Goal: Information Seeking & Learning: Check status

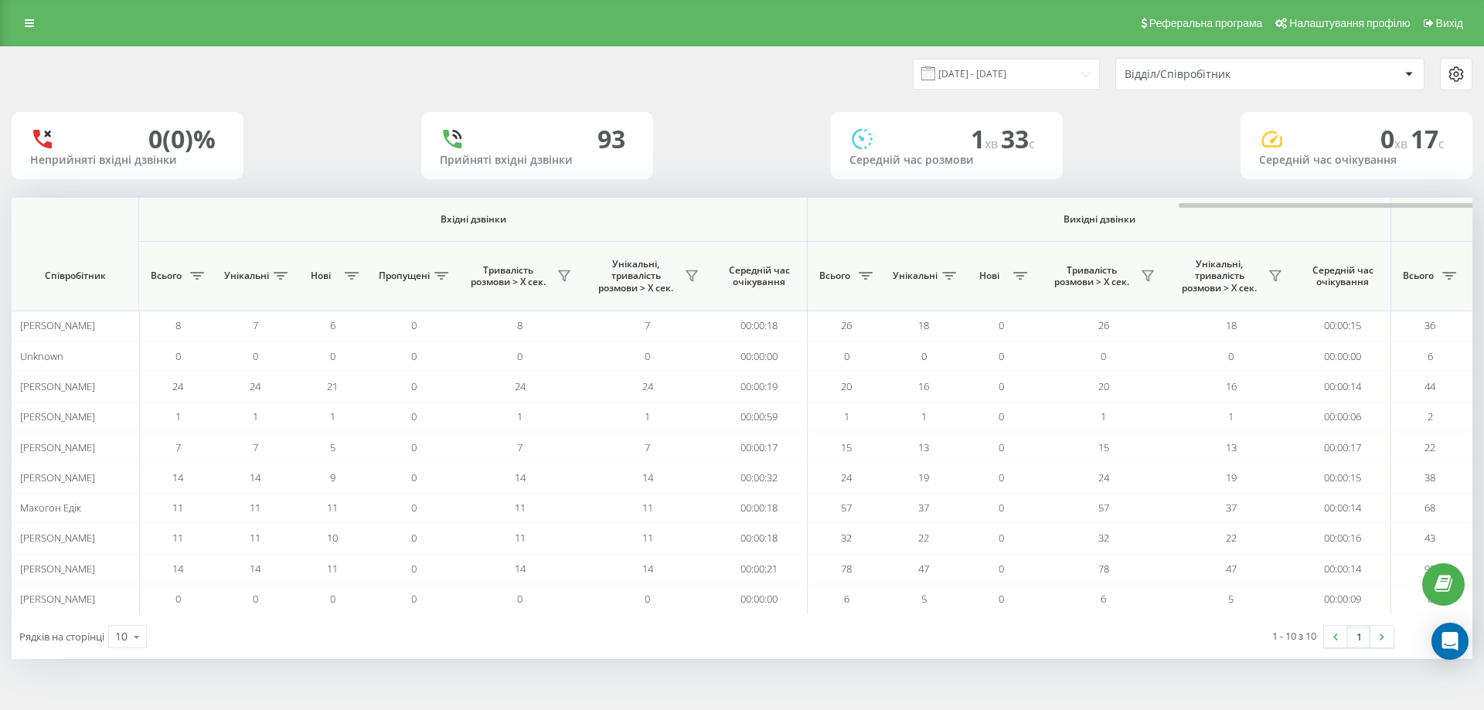
scroll to position [0, 696]
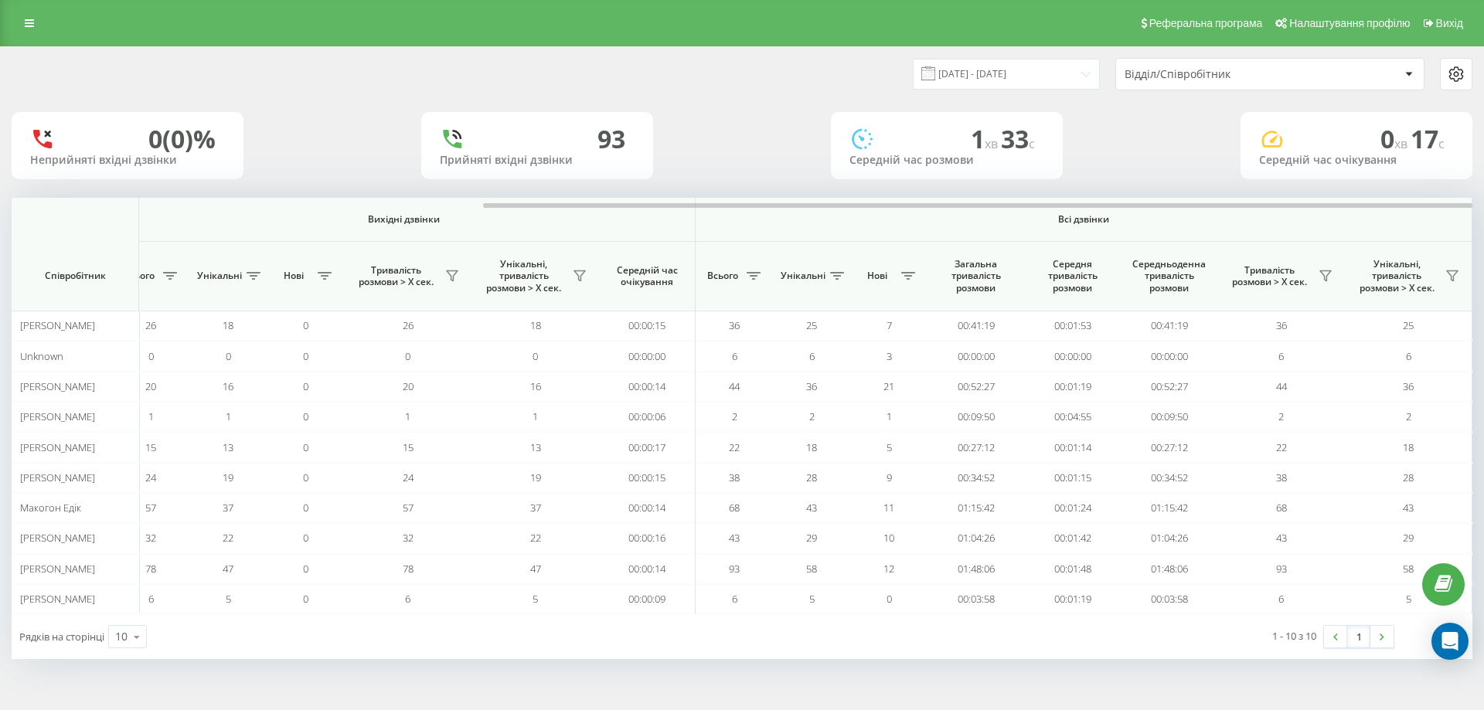
click at [1134, 135] on div "0 (0)% Неприйняті вхідні дзвінки 93 Прийняті вхідні дзвінки 1 хв 33 c Середній …" at bounding box center [742, 145] width 1461 height 67
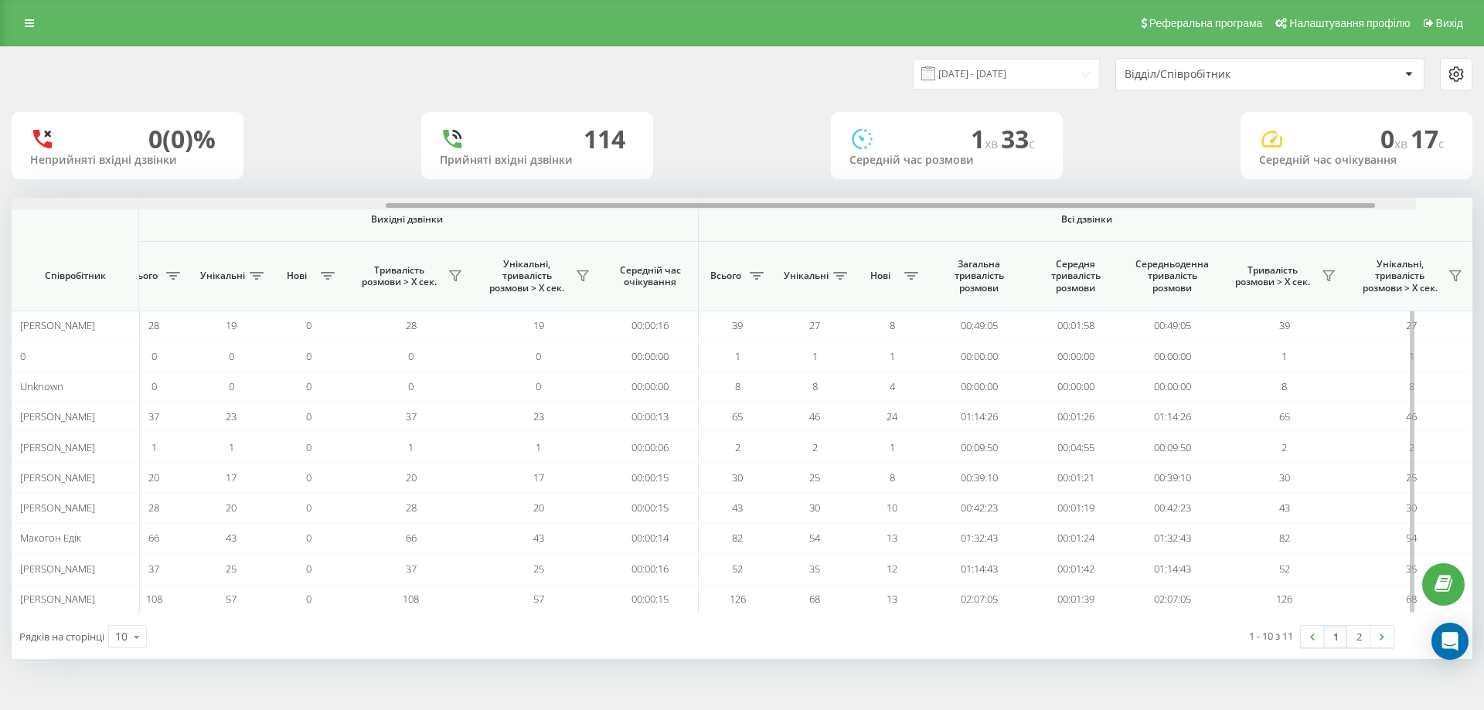
scroll to position [0, 696]
drag, startPoint x: 710, startPoint y: 209, endPoint x: 1160, endPoint y: 260, distance: 453.5
click at [1199, 233] on div "Вхідні дзвінки Вихідні дзвінки Всі дзвінки Співробітник Всього Унікальні Нові П…" at bounding box center [742, 406] width 1461 height 417
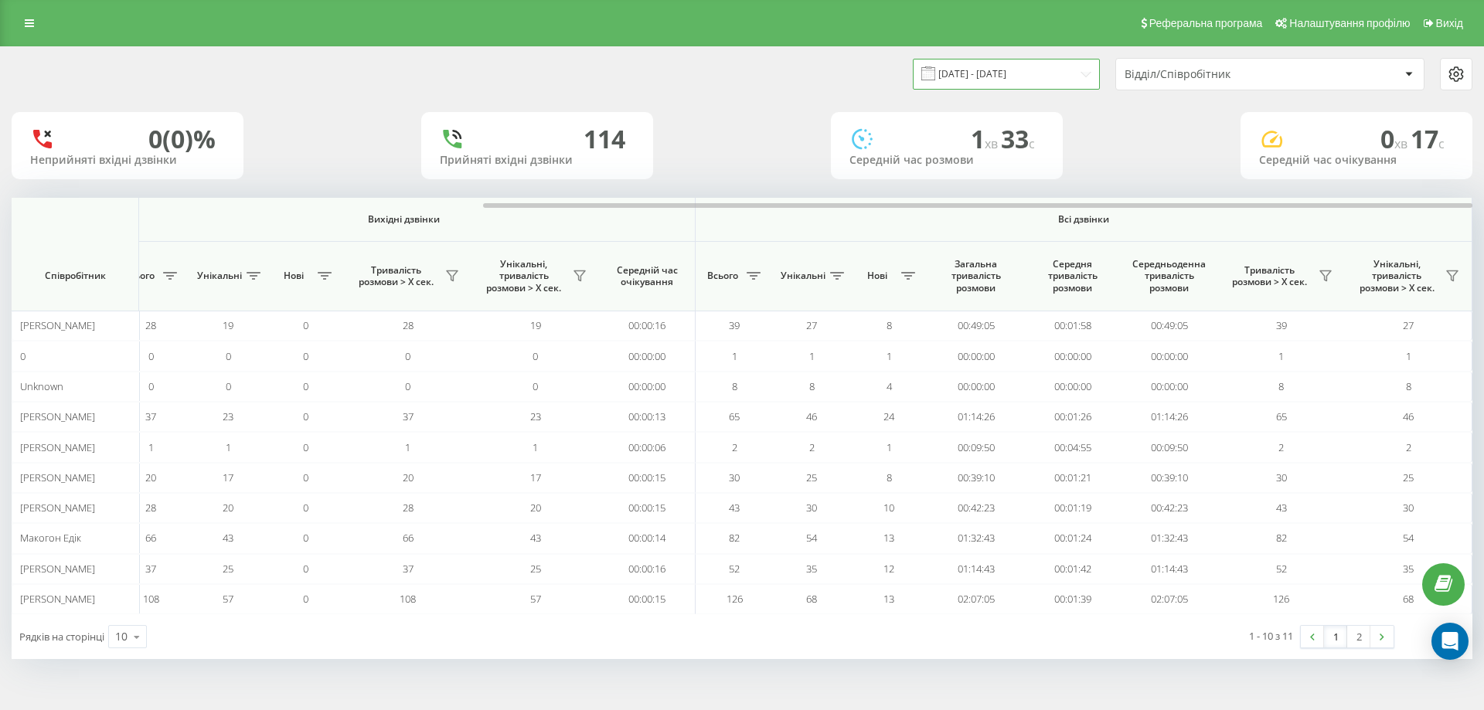
click at [989, 77] on input "[DATE] - [DATE]" at bounding box center [1006, 74] width 187 height 30
click at [989, 77] on input "22.09.2025 - 22.09.2025" at bounding box center [1006, 74] width 187 height 30
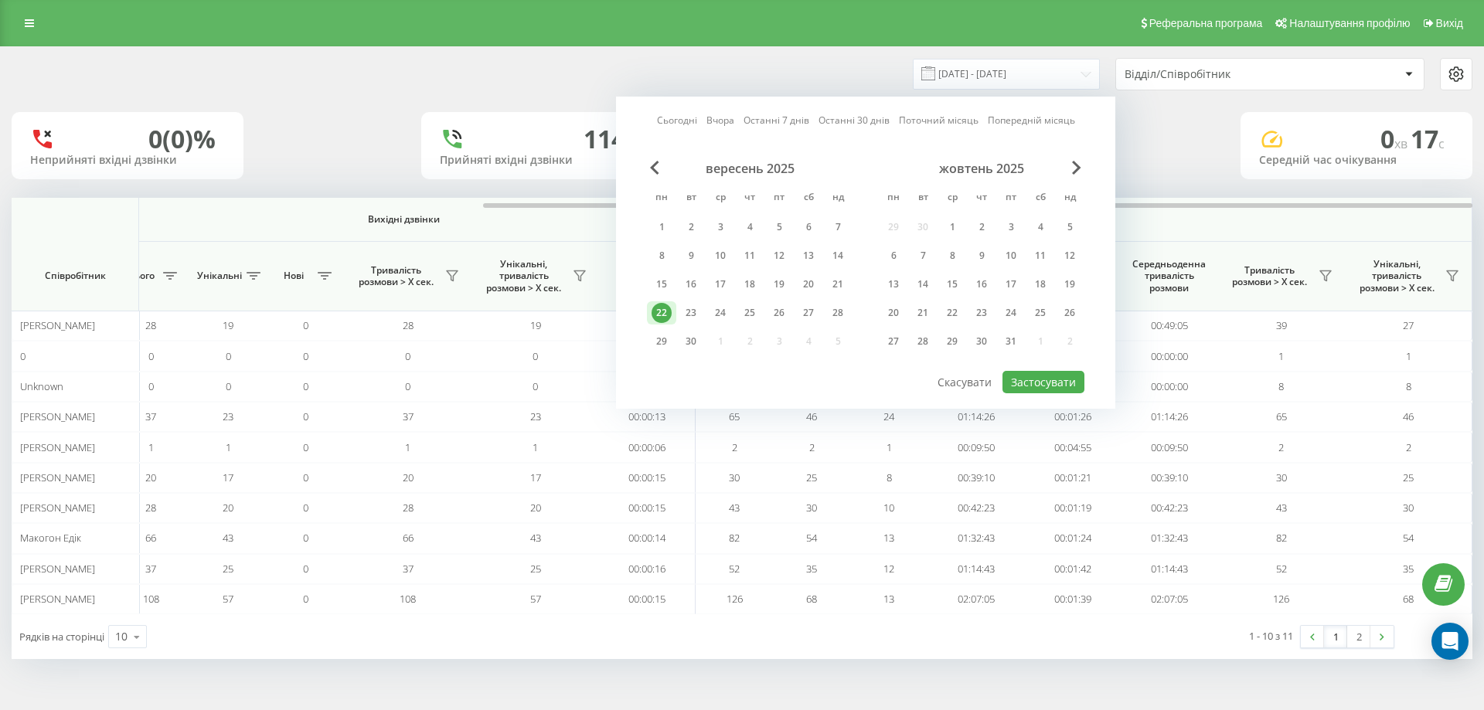
click at [787, 83] on div "22.09.2025 - 22.09.2025 Сьогодні Вчора Останні 7 днів Останні 30 днів Поточний …" at bounding box center [1107, 74] width 730 height 32
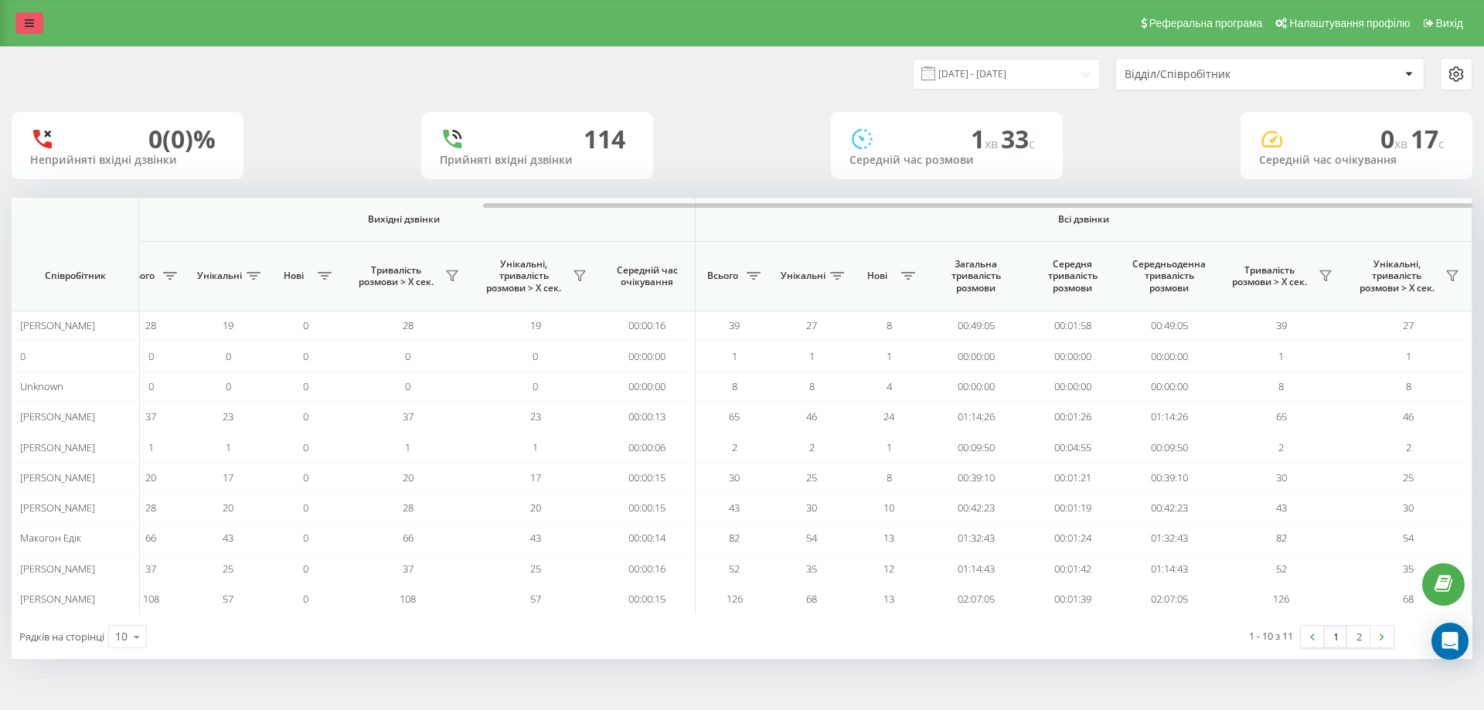
click at [32, 22] on icon at bounding box center [29, 23] width 9 height 11
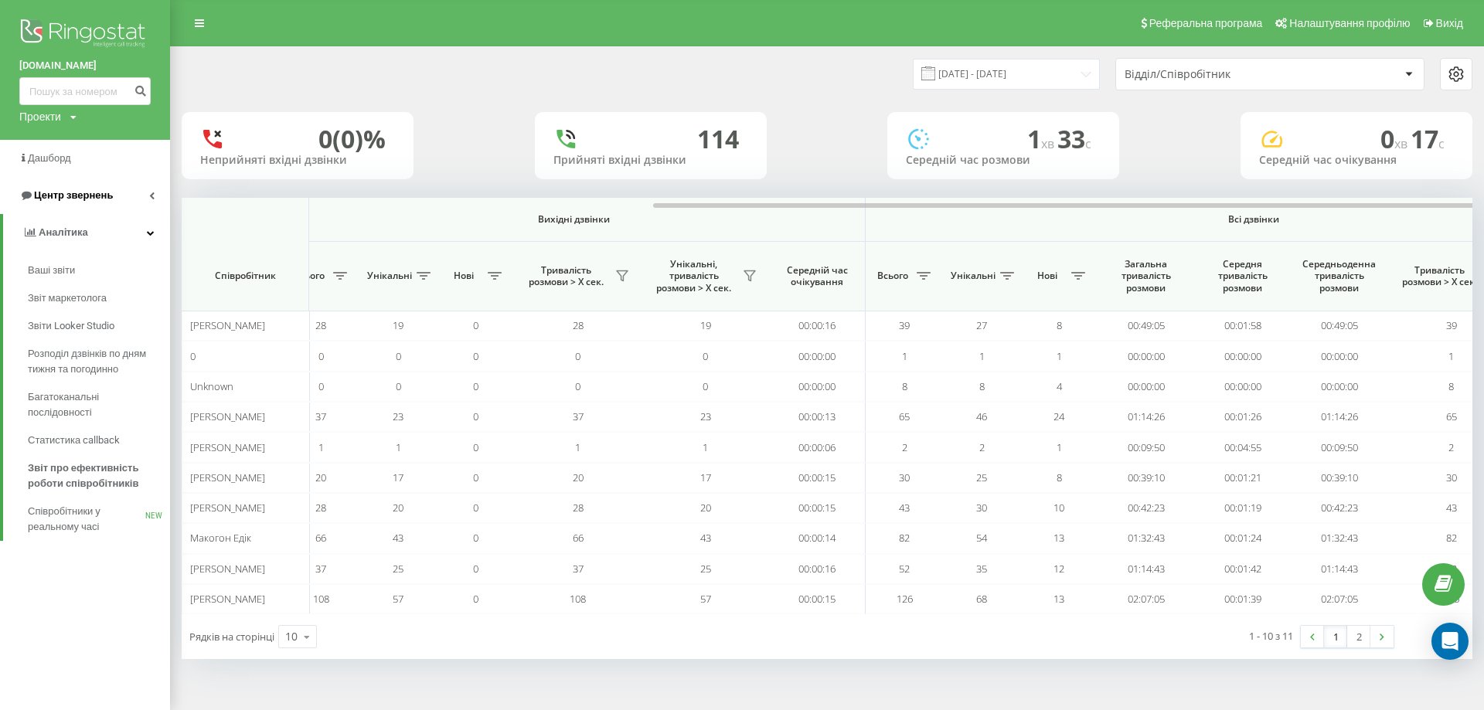
click at [121, 196] on link "Центр звернень" at bounding box center [85, 195] width 170 height 37
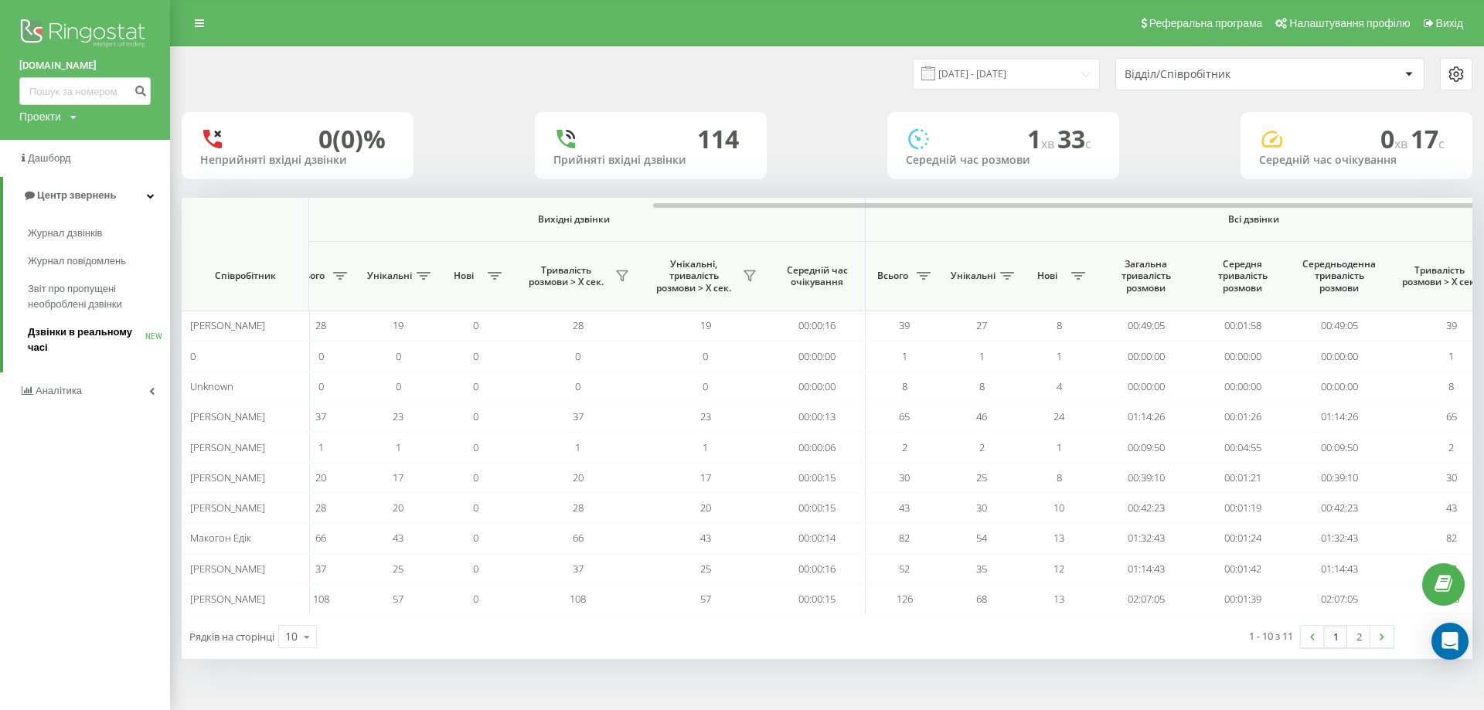
click at [78, 334] on span "Дзвінки в реальному часі" at bounding box center [86, 340] width 117 height 31
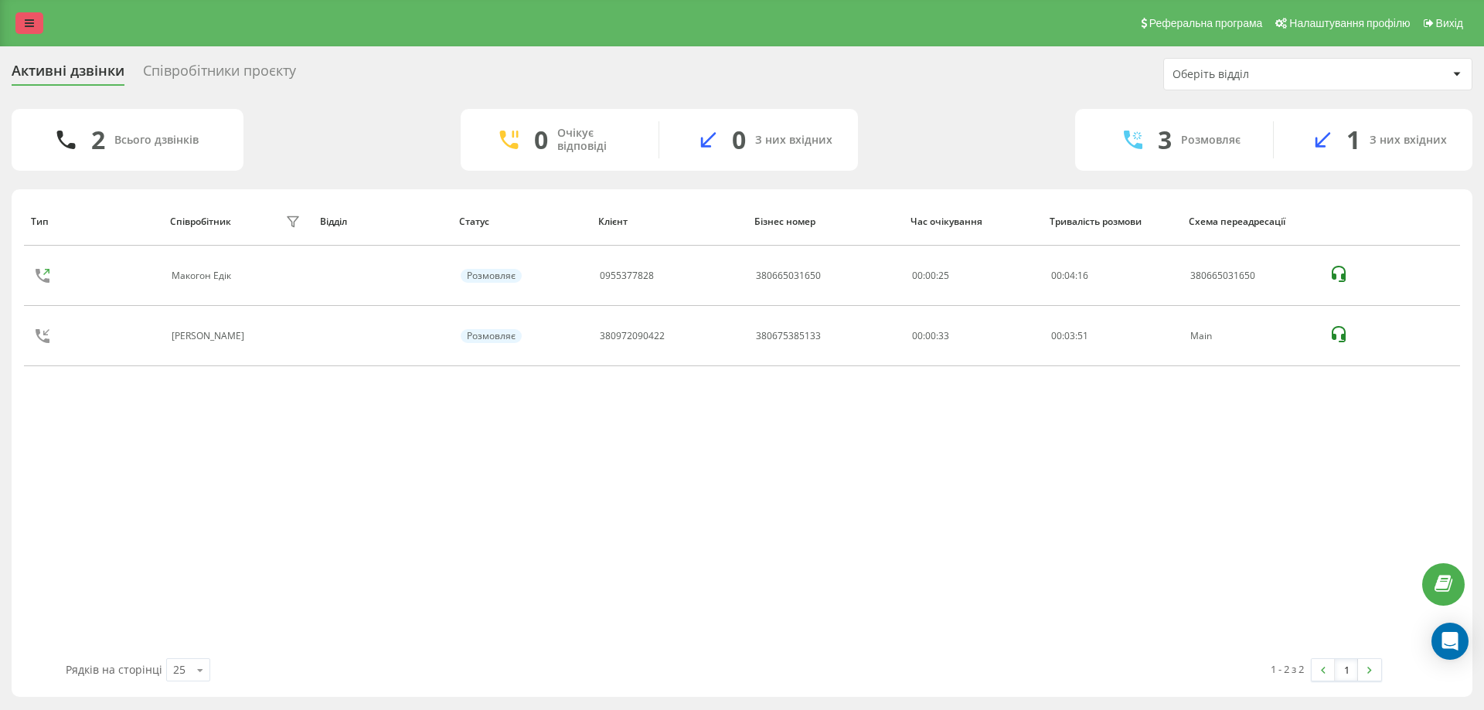
drag, startPoint x: 12, startPoint y: 20, endPoint x: 22, endPoint y: 22, distance: 9.6
click at [17, 22] on div "Реферальна програма Налаштування профілю Вихід" at bounding box center [742, 23] width 1484 height 46
click at [22, 22] on link at bounding box center [29, 23] width 28 height 22
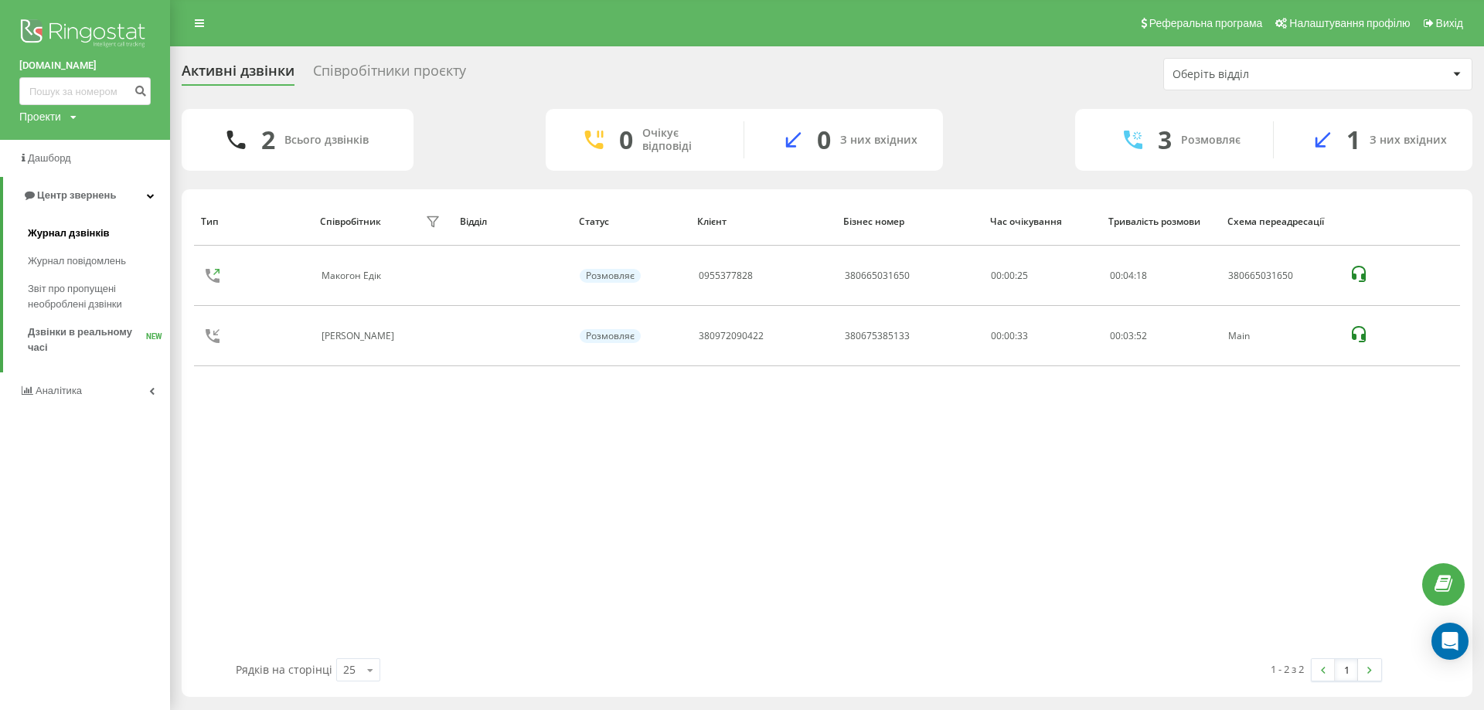
click at [87, 233] on span "Журнал дзвінків" at bounding box center [69, 233] width 82 height 15
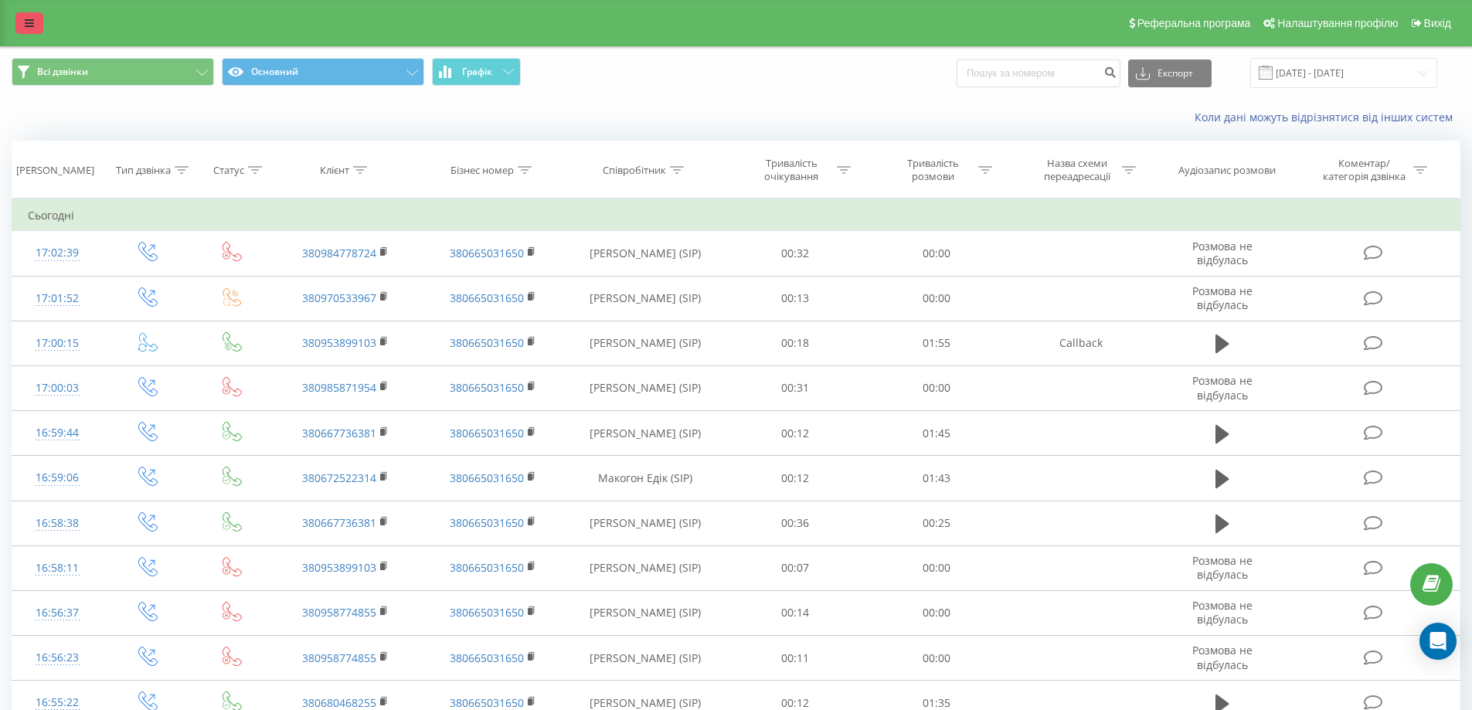
click at [29, 19] on icon at bounding box center [29, 23] width 9 height 11
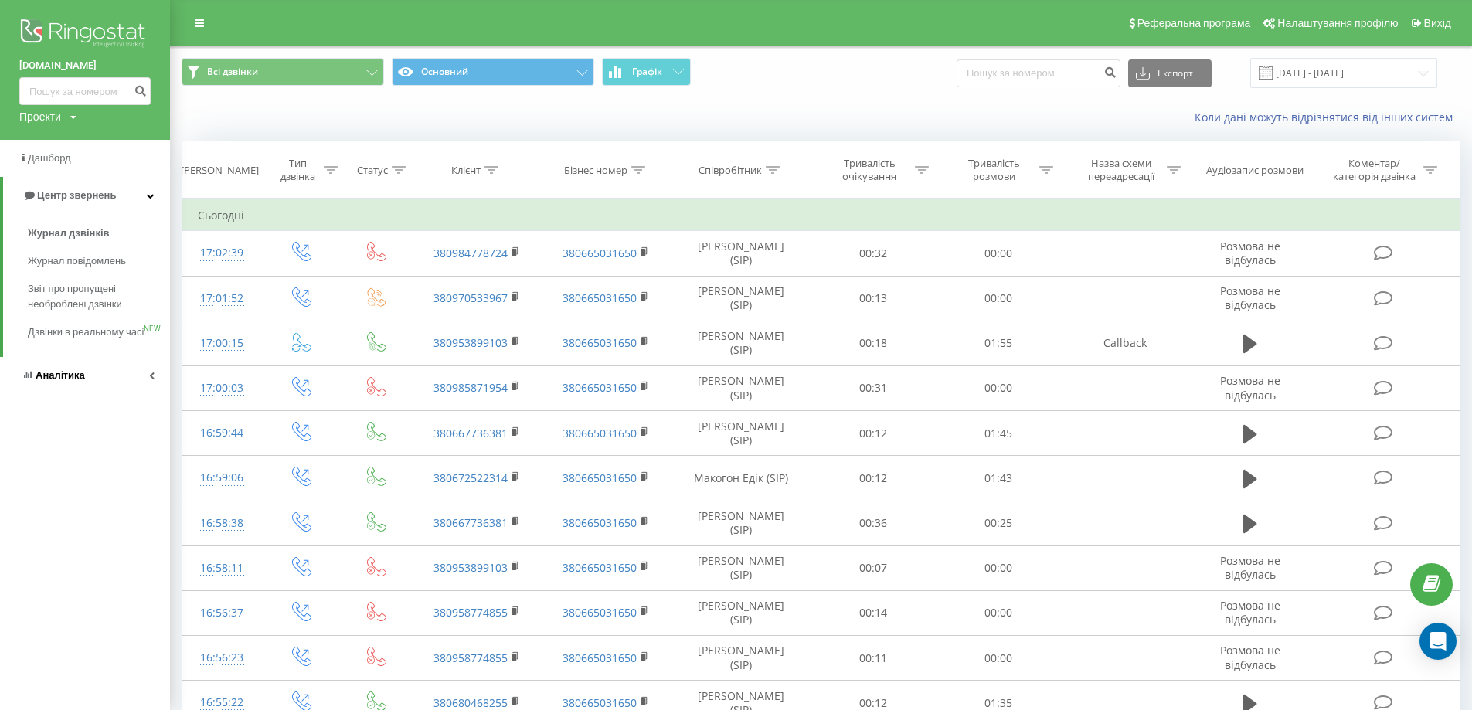
click at [119, 390] on link "Аналiтика" at bounding box center [85, 375] width 170 height 37
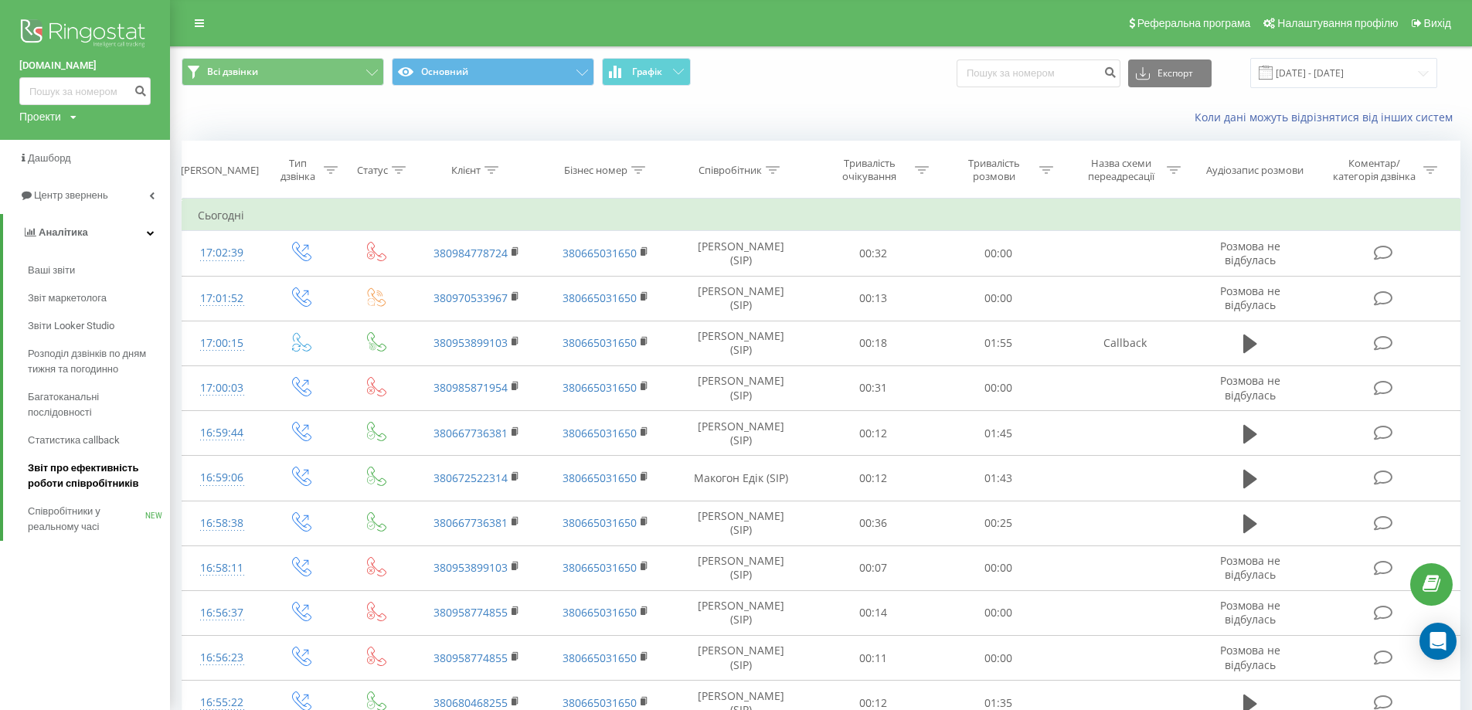
click at [104, 474] on span "Звіт про ефективність роботи співробітників" at bounding box center [95, 476] width 134 height 31
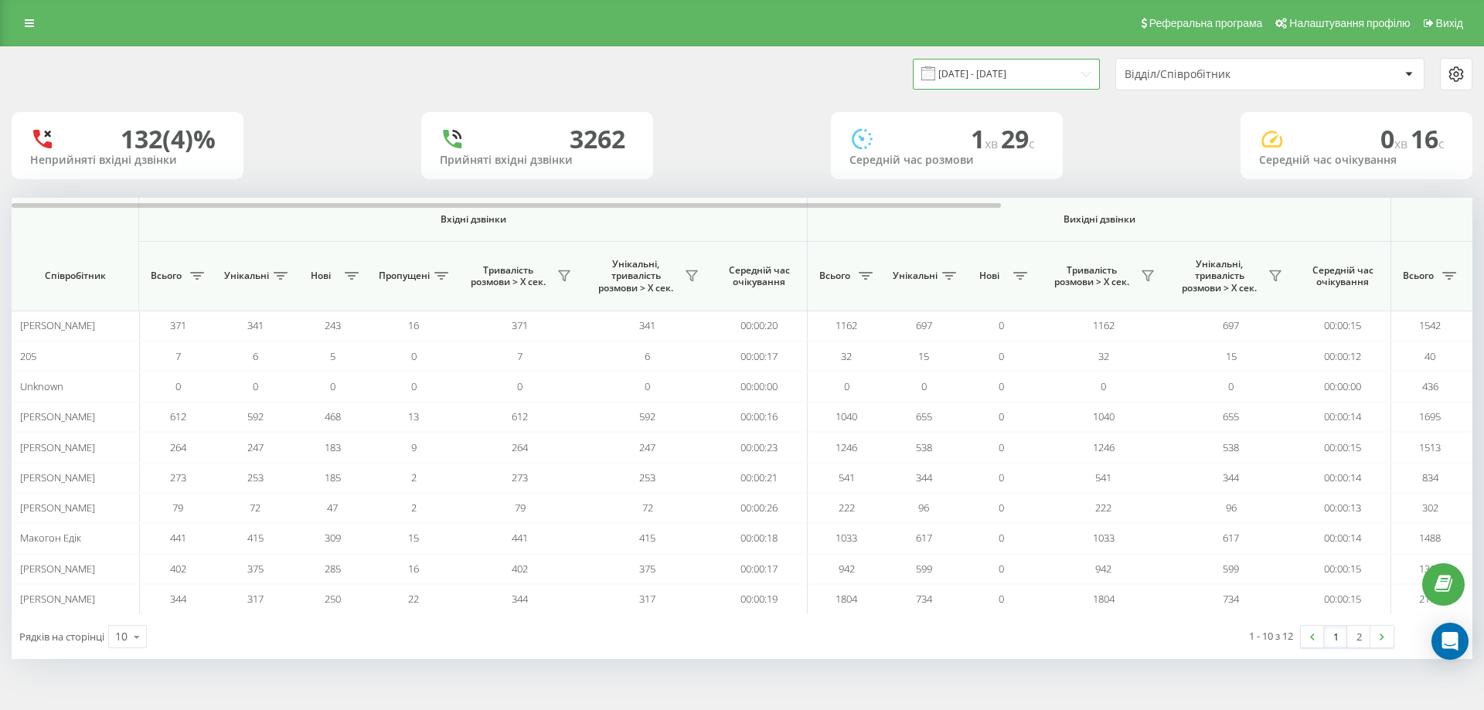
click at [958, 75] on input "22.08.2025 - 22.09.2025" at bounding box center [1006, 74] width 187 height 30
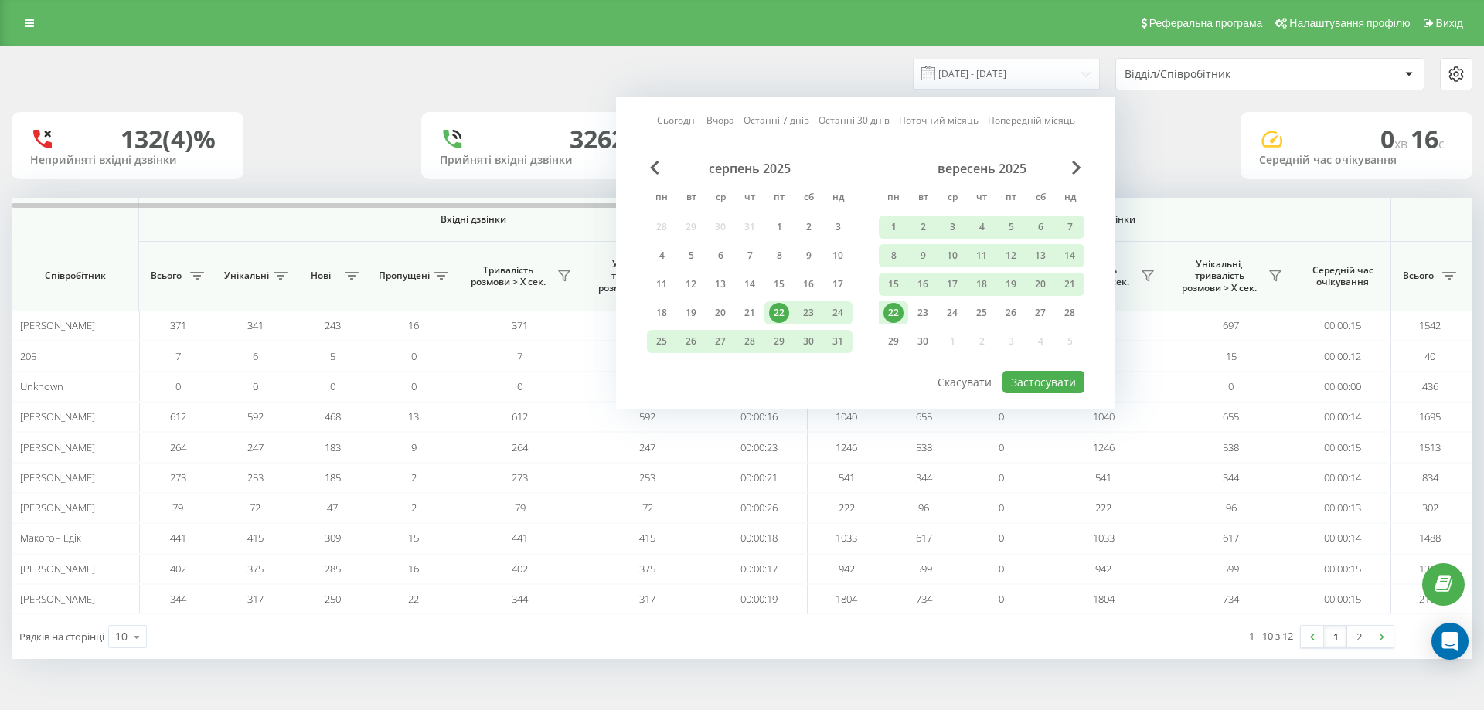
click at [900, 311] on div "22" at bounding box center [893, 313] width 20 height 20
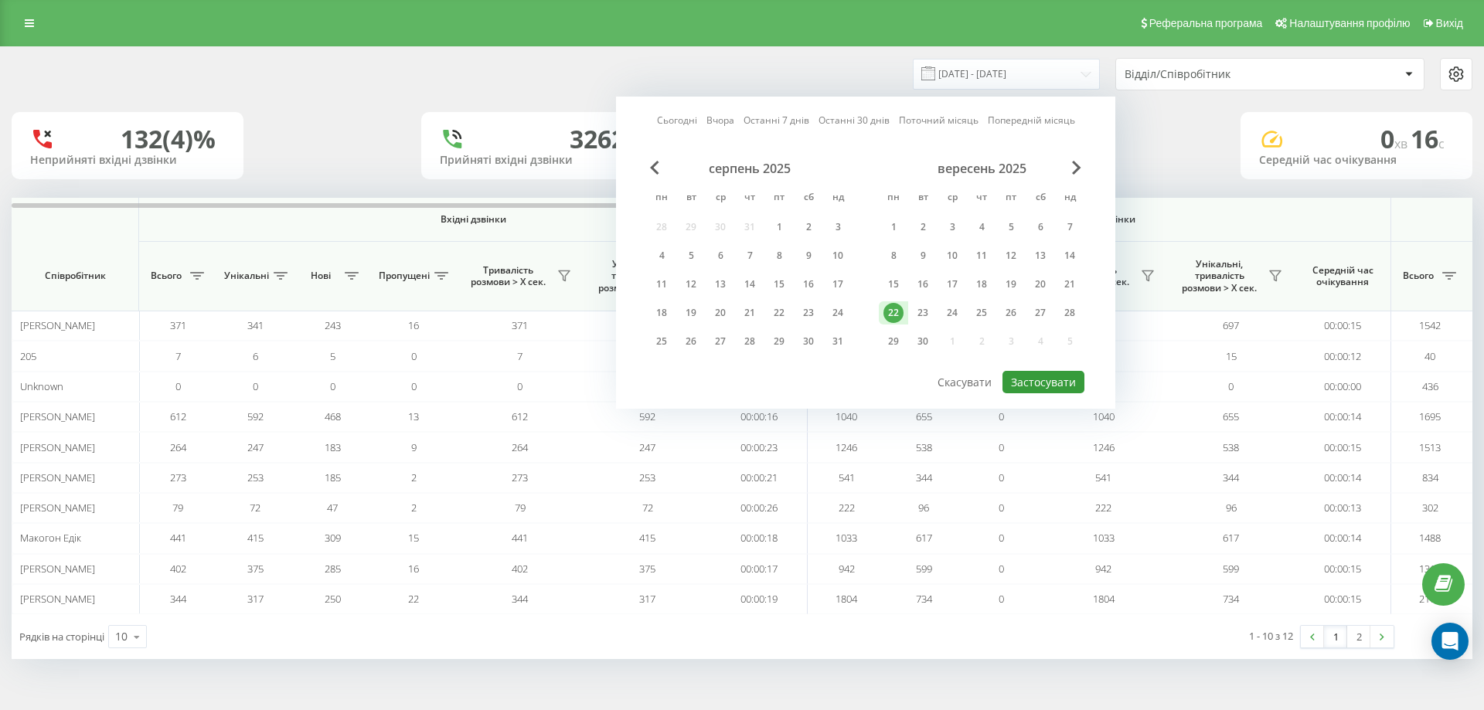
click at [1020, 374] on button "Застосувати" at bounding box center [1043, 382] width 82 height 22
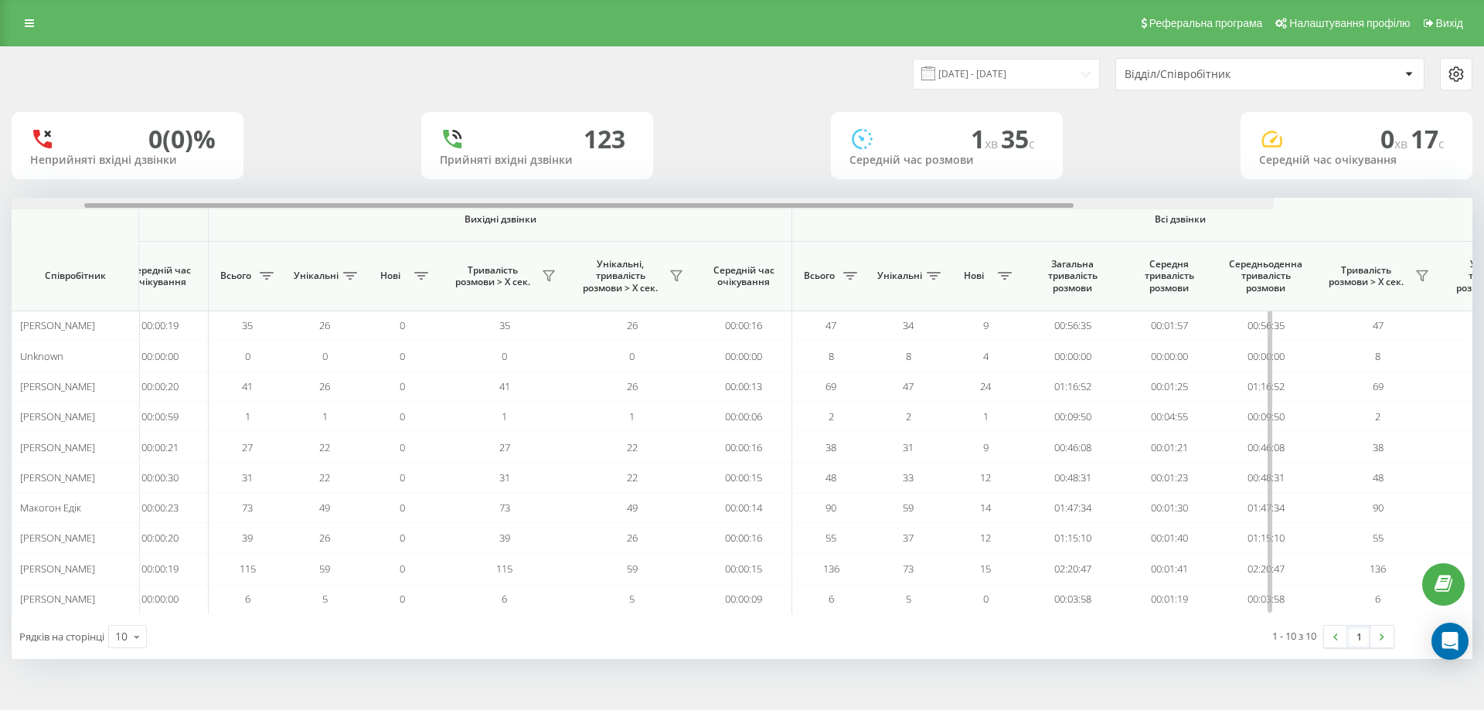
scroll to position [0, 696]
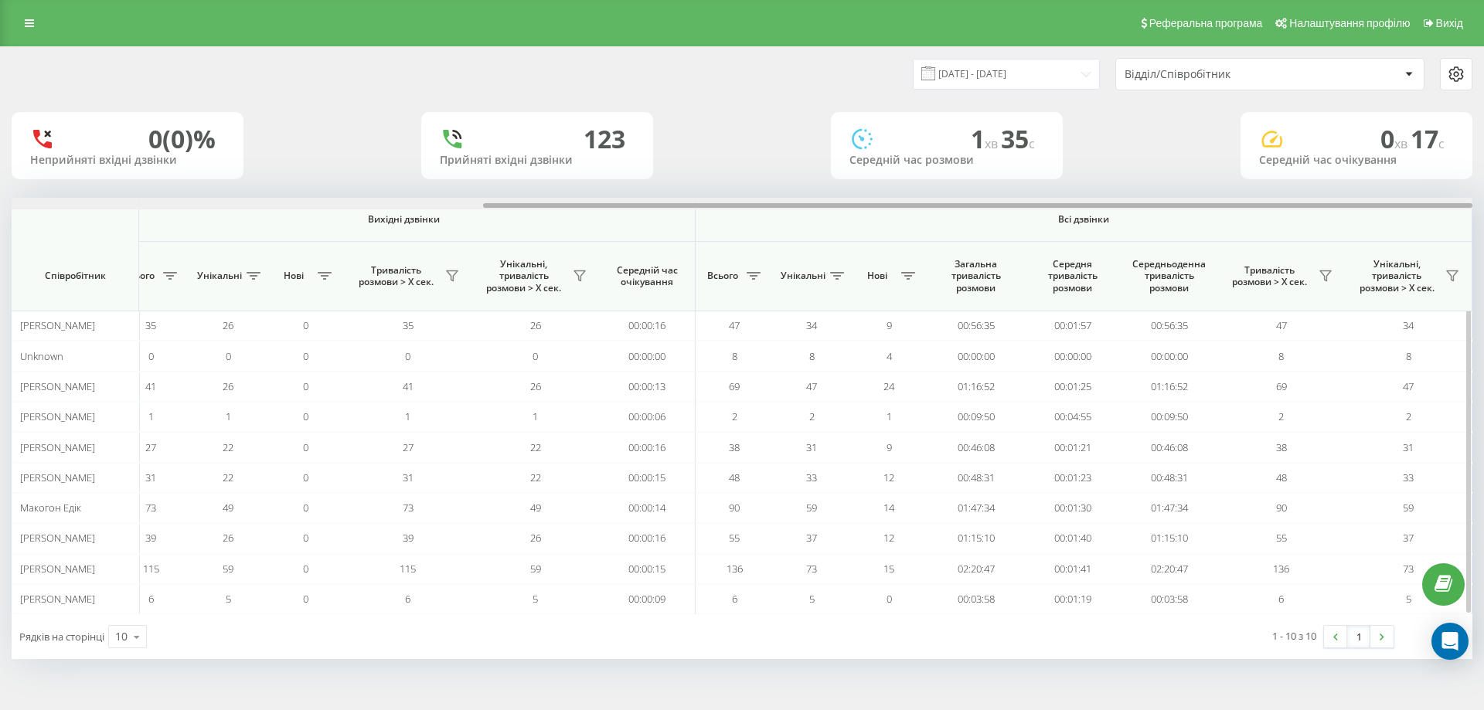
drag, startPoint x: 619, startPoint y: 204, endPoint x: 1159, endPoint y: 240, distance: 541.5
click at [1159, 240] on div "Вхідні дзвінки Вихідні дзвінки Всі дзвінки Співробітник Всього Унікальні Нові П…" at bounding box center [742, 406] width 1461 height 417
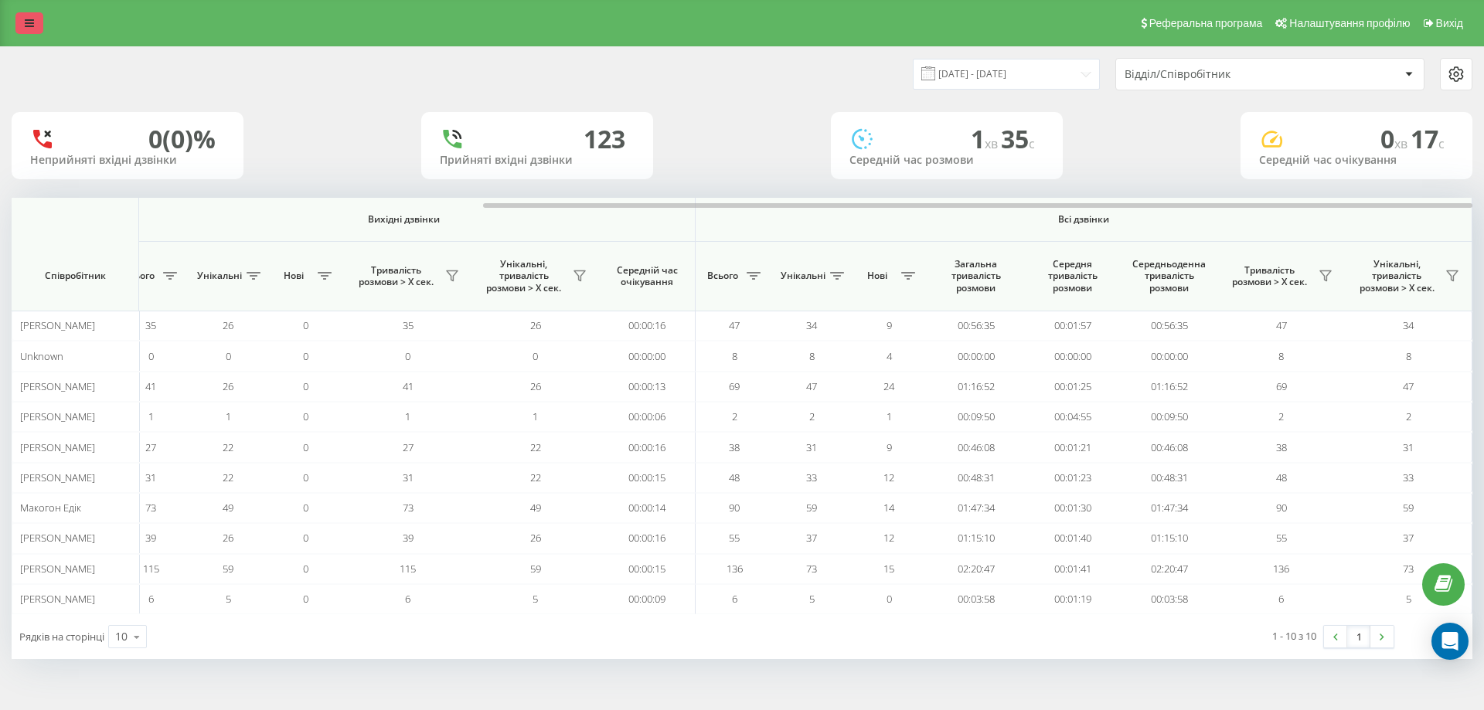
click at [26, 22] on icon at bounding box center [29, 23] width 9 height 11
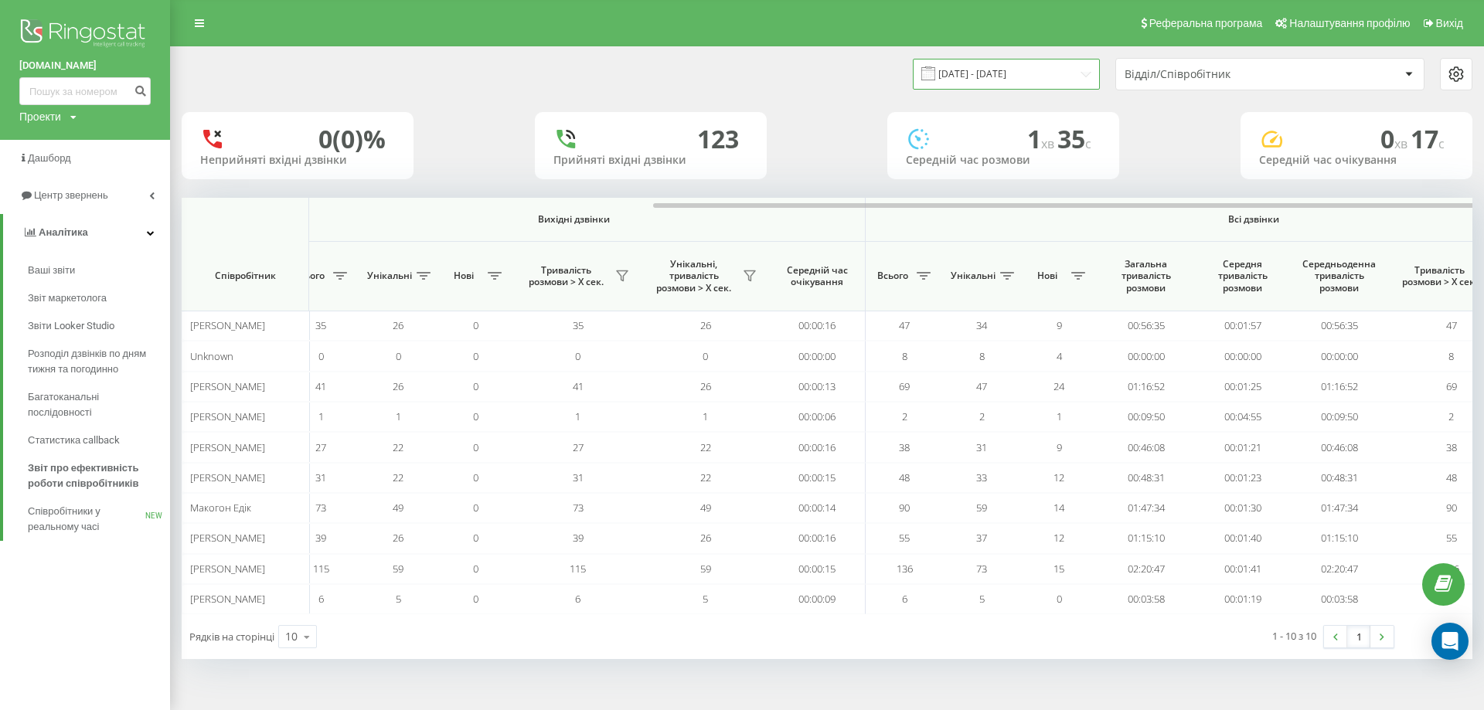
click at [958, 68] on input "22.09.2025 - 22.09.2025" at bounding box center [1006, 74] width 187 height 30
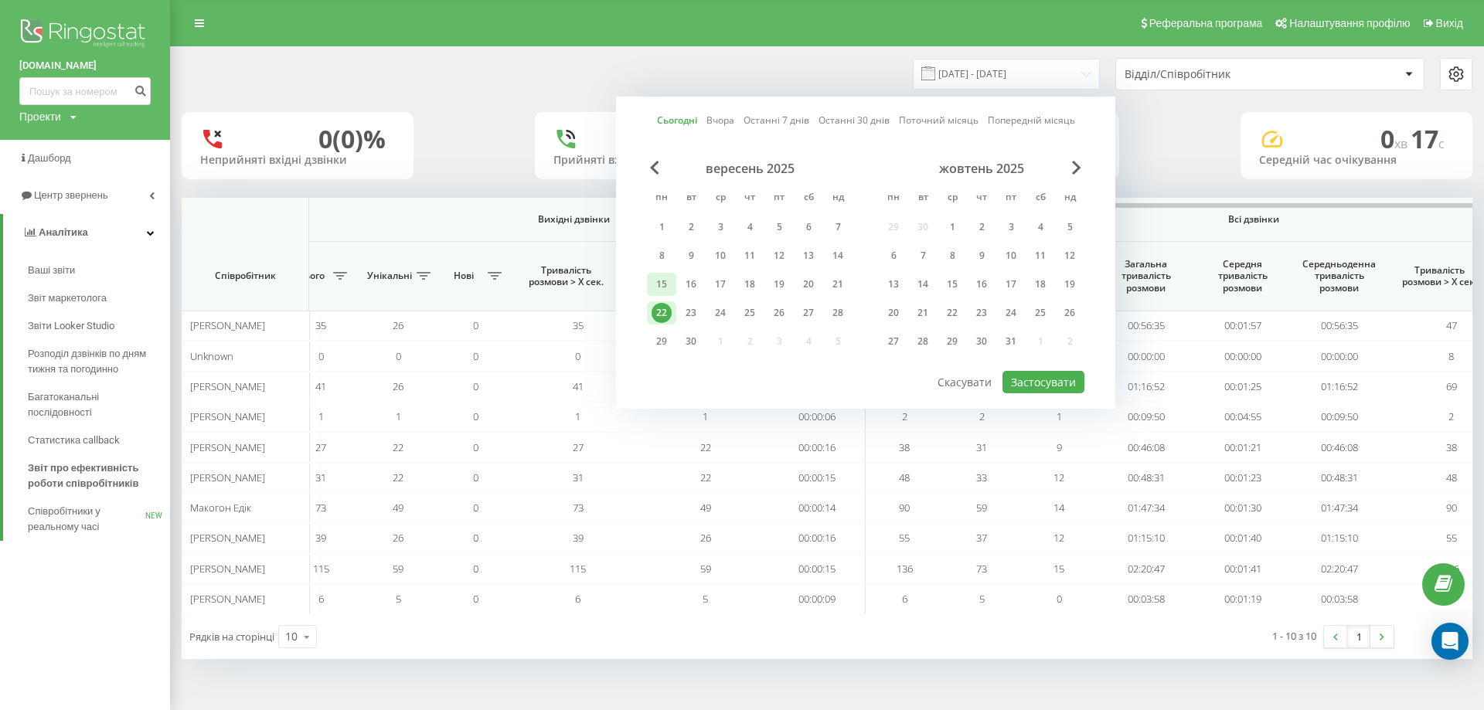
click at [658, 285] on div "15" at bounding box center [662, 284] width 20 height 20
click at [1021, 379] on button "Застосувати" at bounding box center [1043, 382] width 82 height 22
type input "15.09.2025 - 15.09.2025"
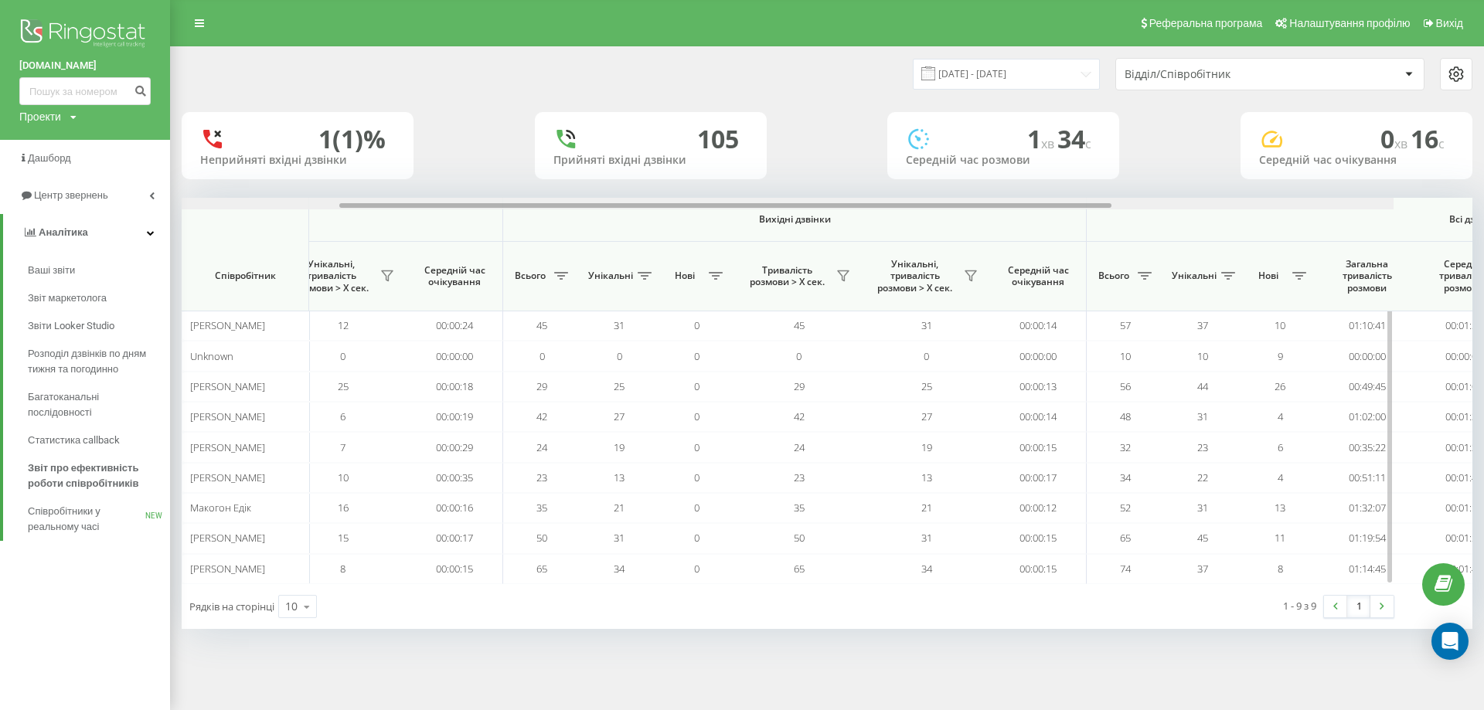
scroll to position [0, 866]
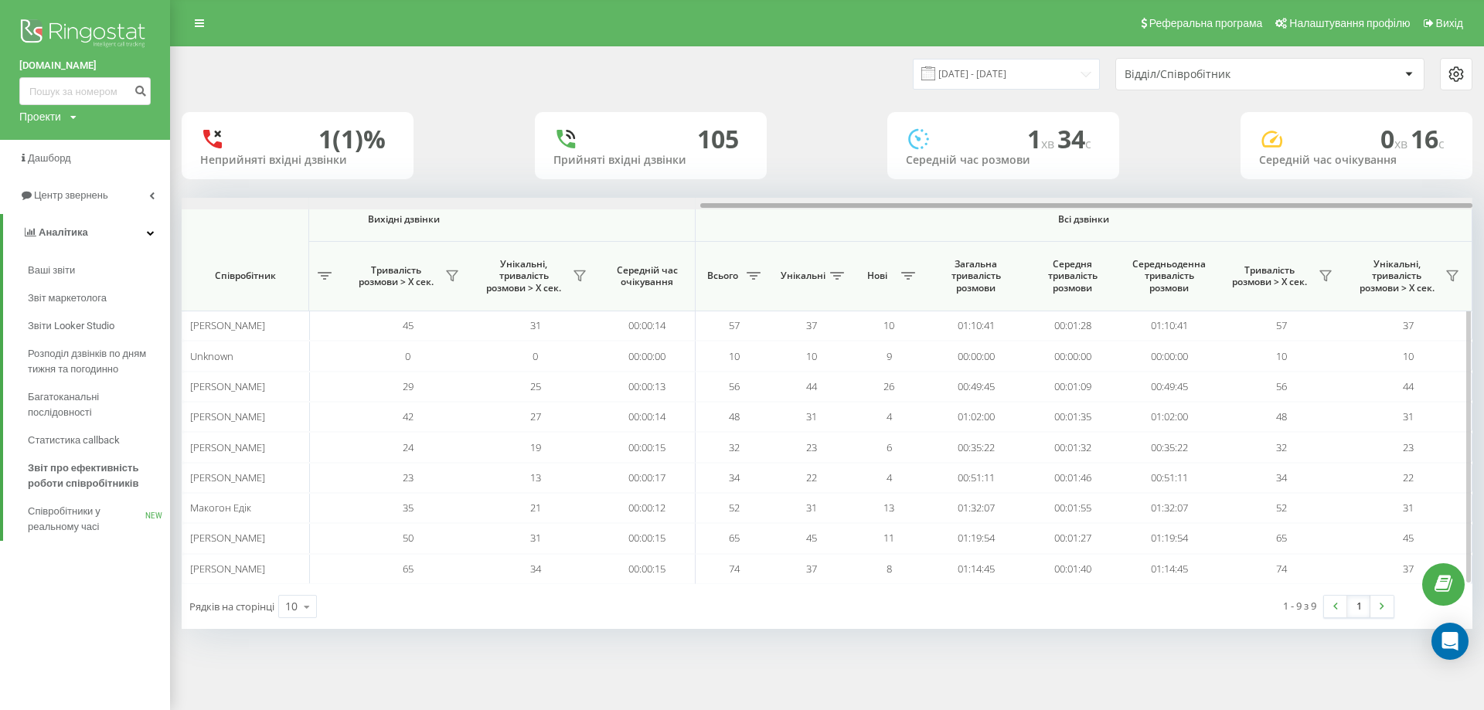
drag, startPoint x: 456, startPoint y: 203, endPoint x: 1097, endPoint y: 234, distance: 641.5
click at [1097, 234] on div "Вхідні дзвінки Вихідні дзвінки Всі дзвінки Співробітник Всього Унікальні Нові П…" at bounding box center [827, 391] width 1291 height 386
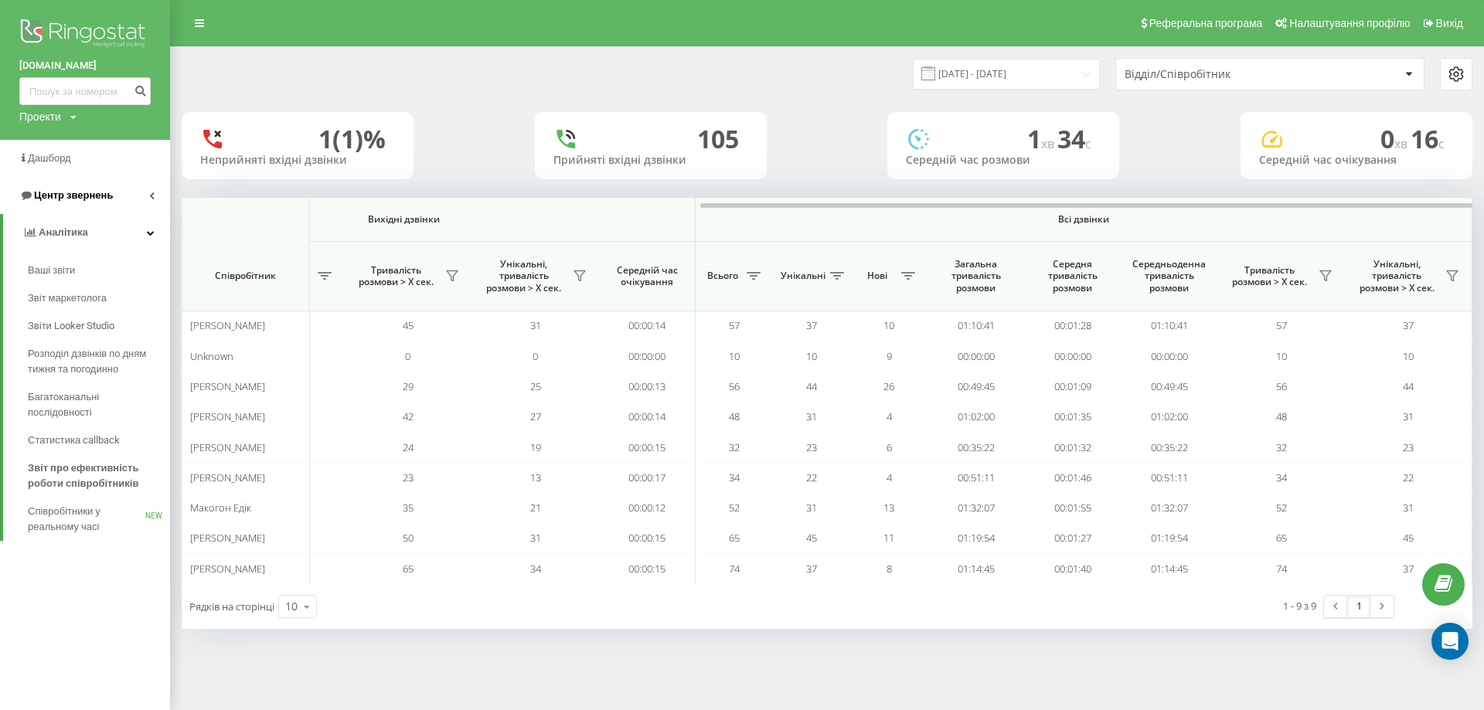
click at [140, 193] on link "Центр звернень" at bounding box center [85, 195] width 170 height 37
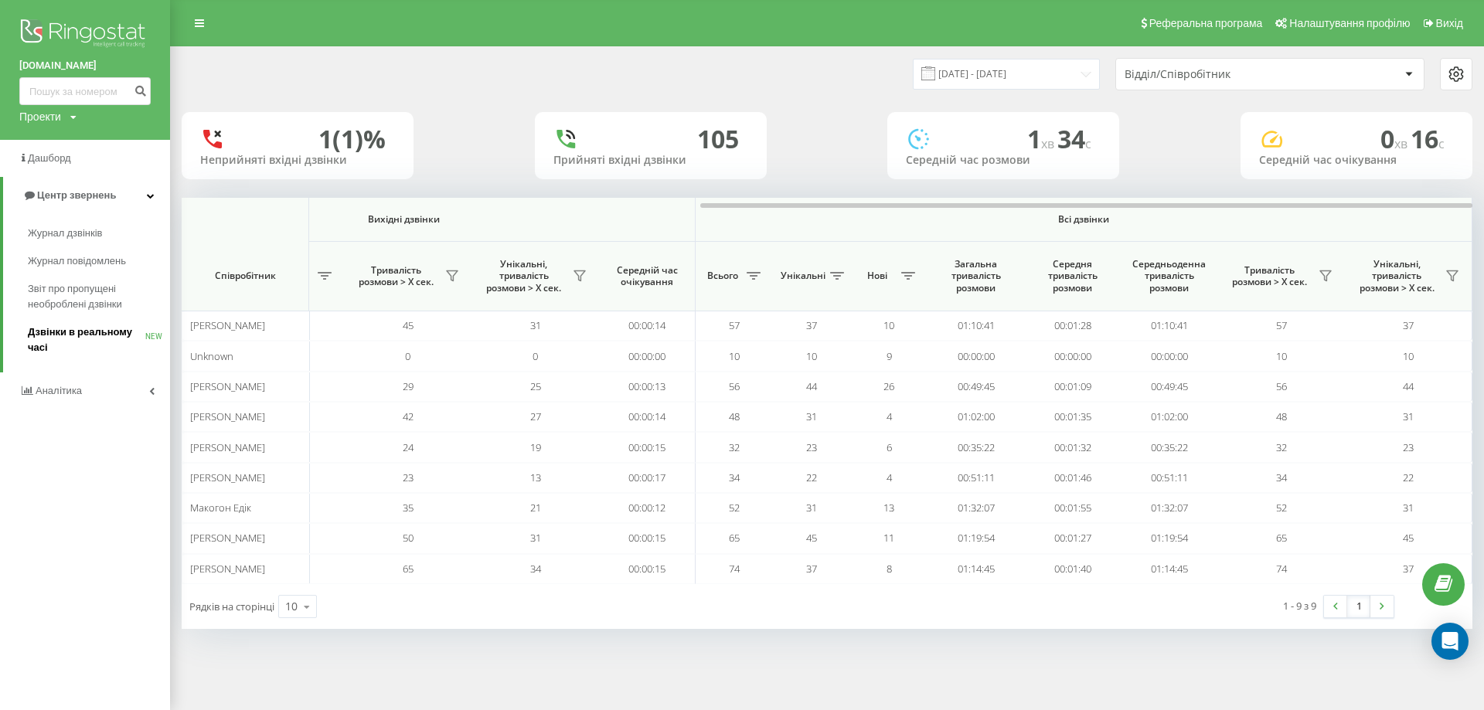
click at [94, 332] on span "Дзвінки в реальному часі" at bounding box center [86, 340] width 117 height 31
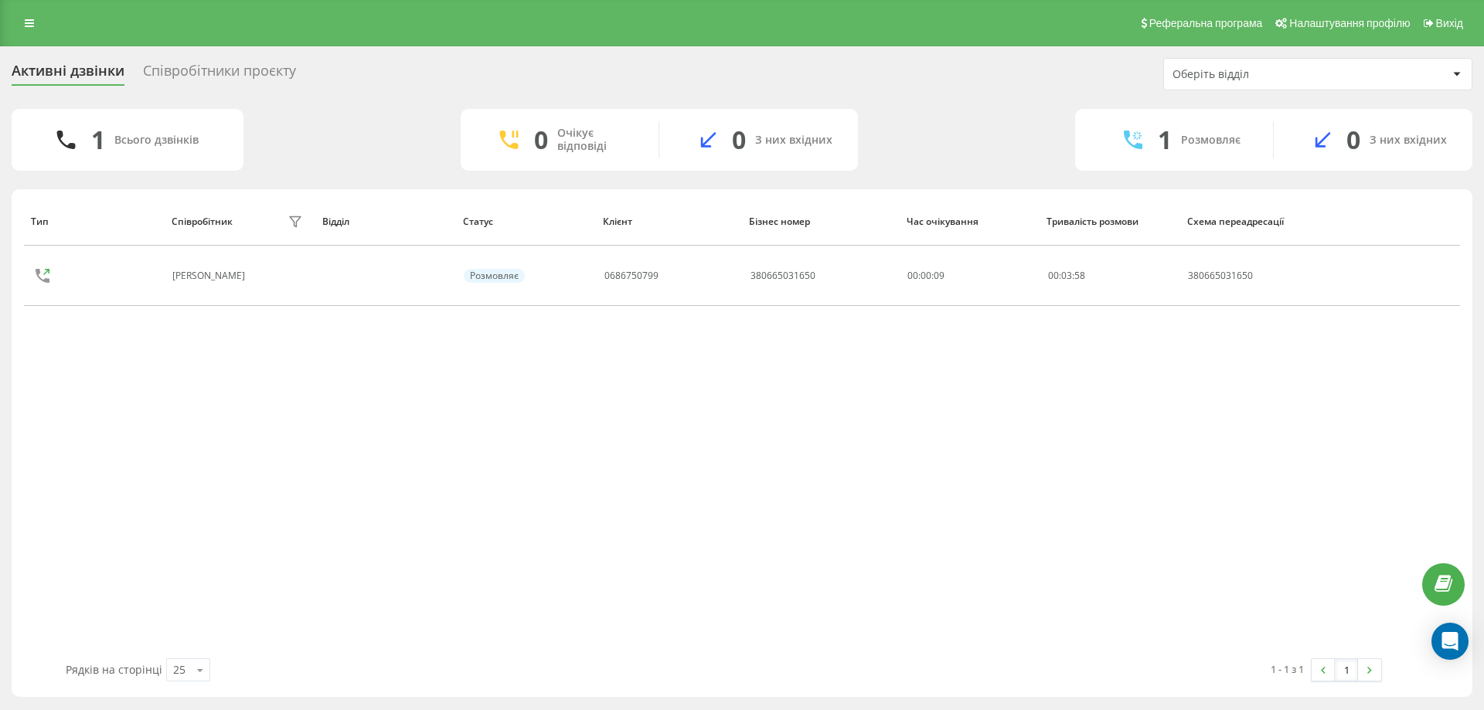
click at [14, 16] on div "Реферальна програма Налаштування профілю Вихід" at bounding box center [742, 23] width 1484 height 46
click at [21, 18] on link at bounding box center [29, 23] width 28 height 22
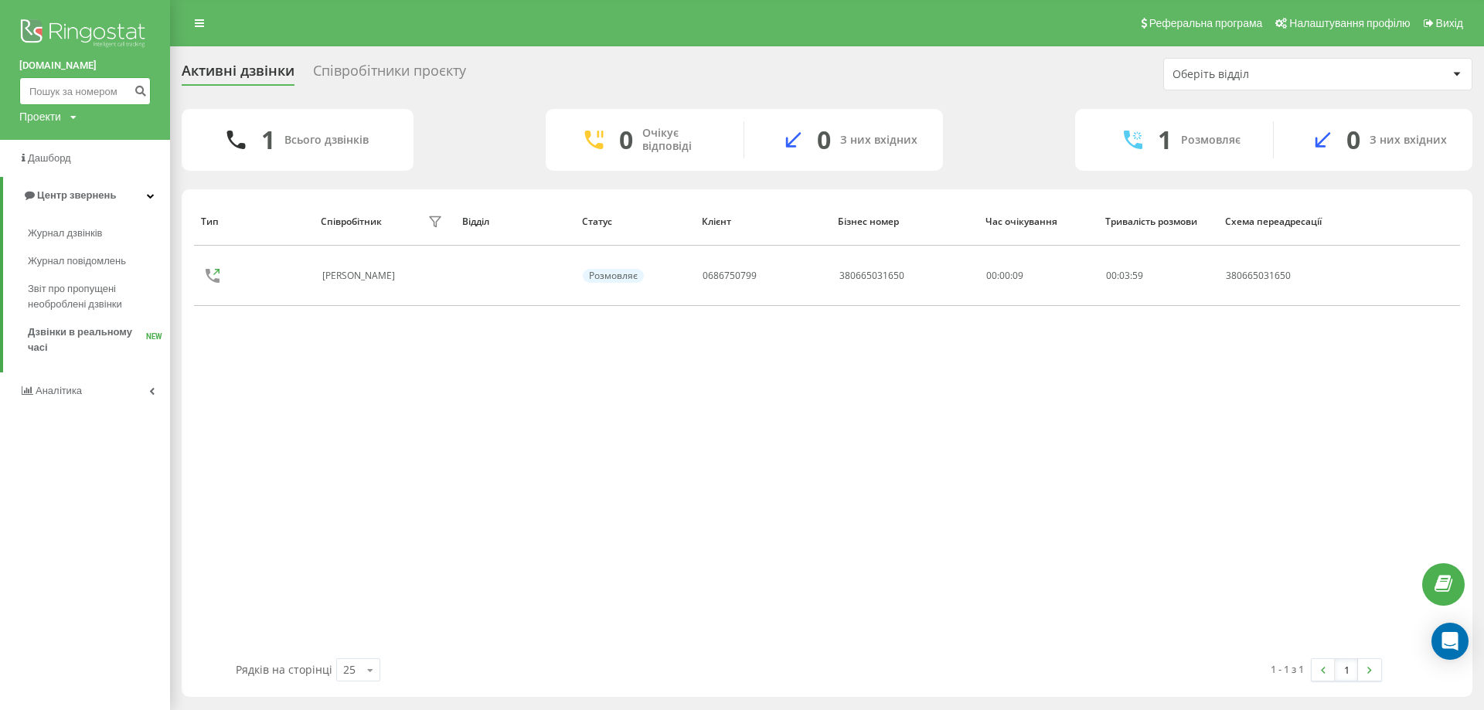
click at [66, 85] on input at bounding box center [84, 91] width 131 height 28
paste input "0504343616"
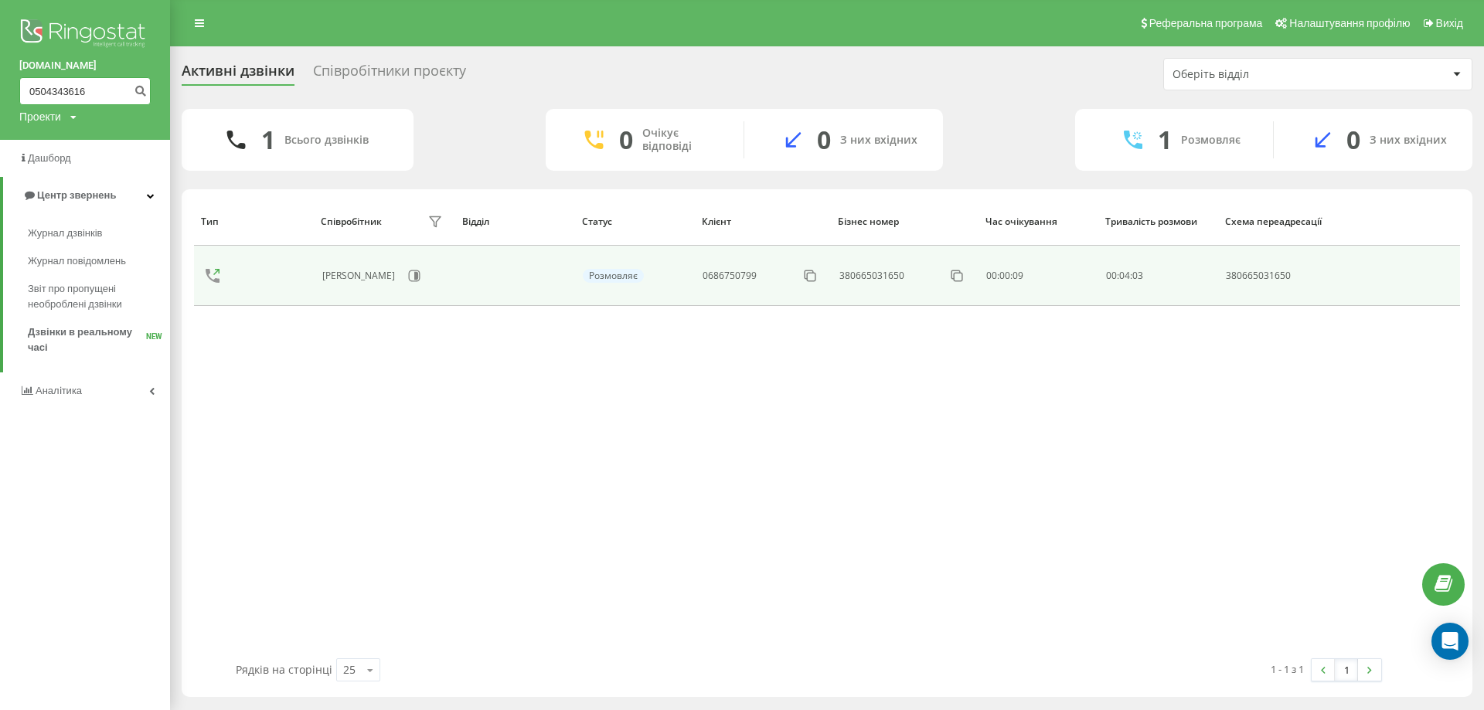
type input "0504343616"
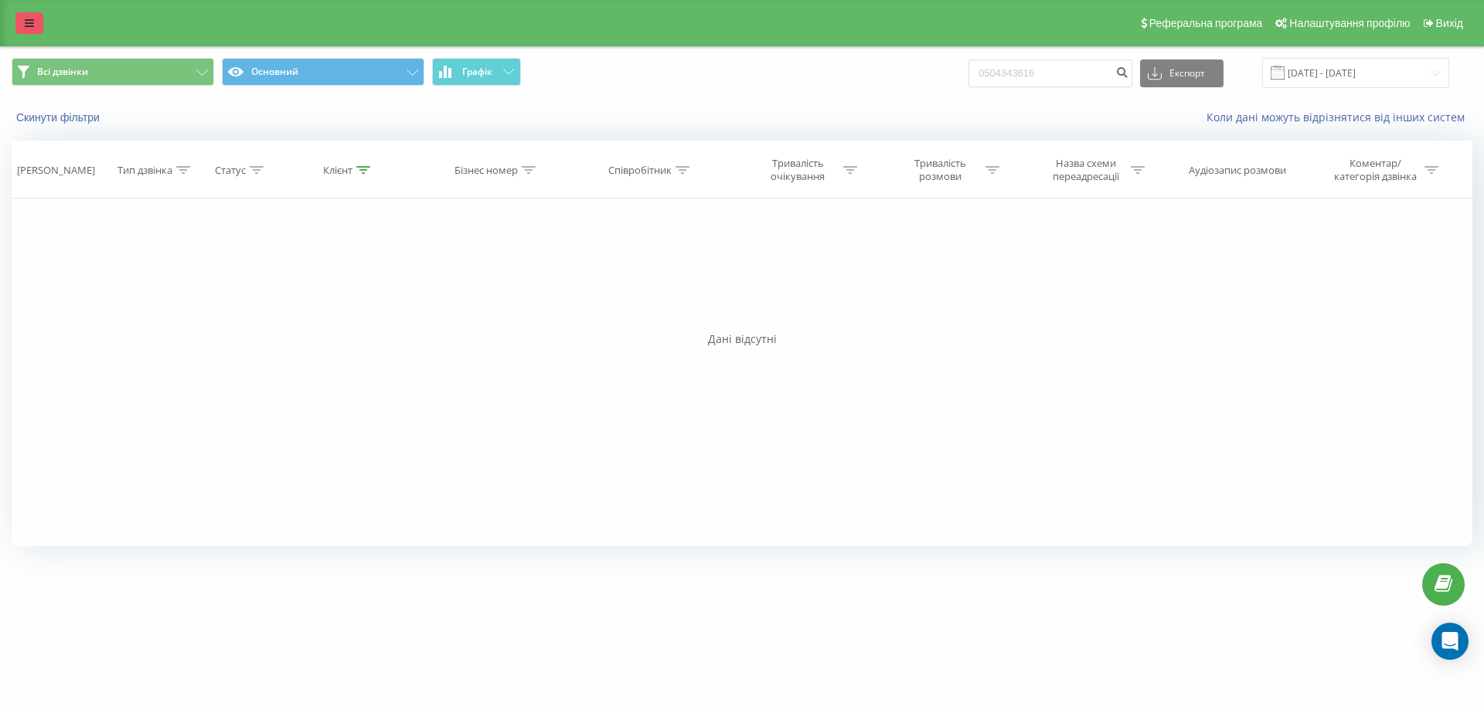
click at [35, 26] on link at bounding box center [29, 23] width 28 height 22
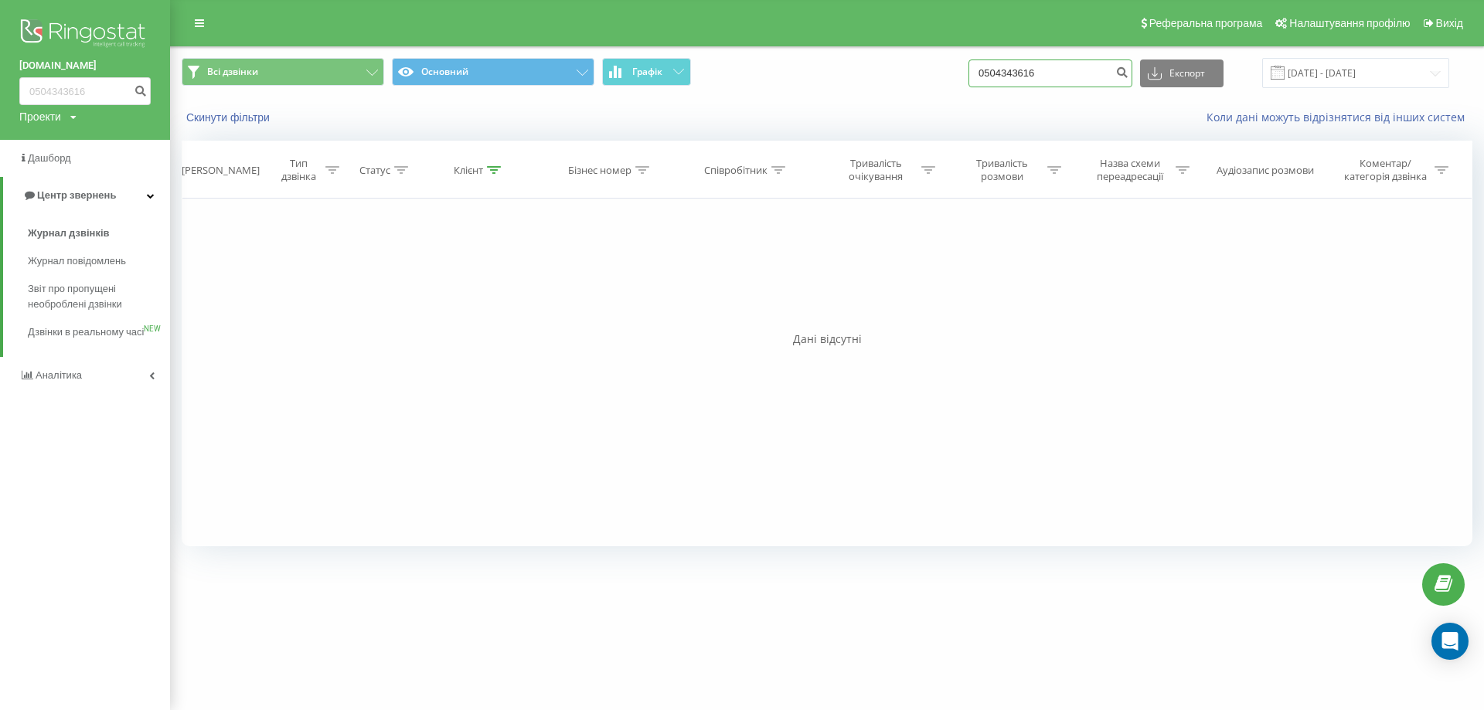
click at [1100, 79] on input "0504343616" at bounding box center [1050, 74] width 164 height 28
click at [1128, 71] on icon "submit" at bounding box center [1121, 70] width 13 height 9
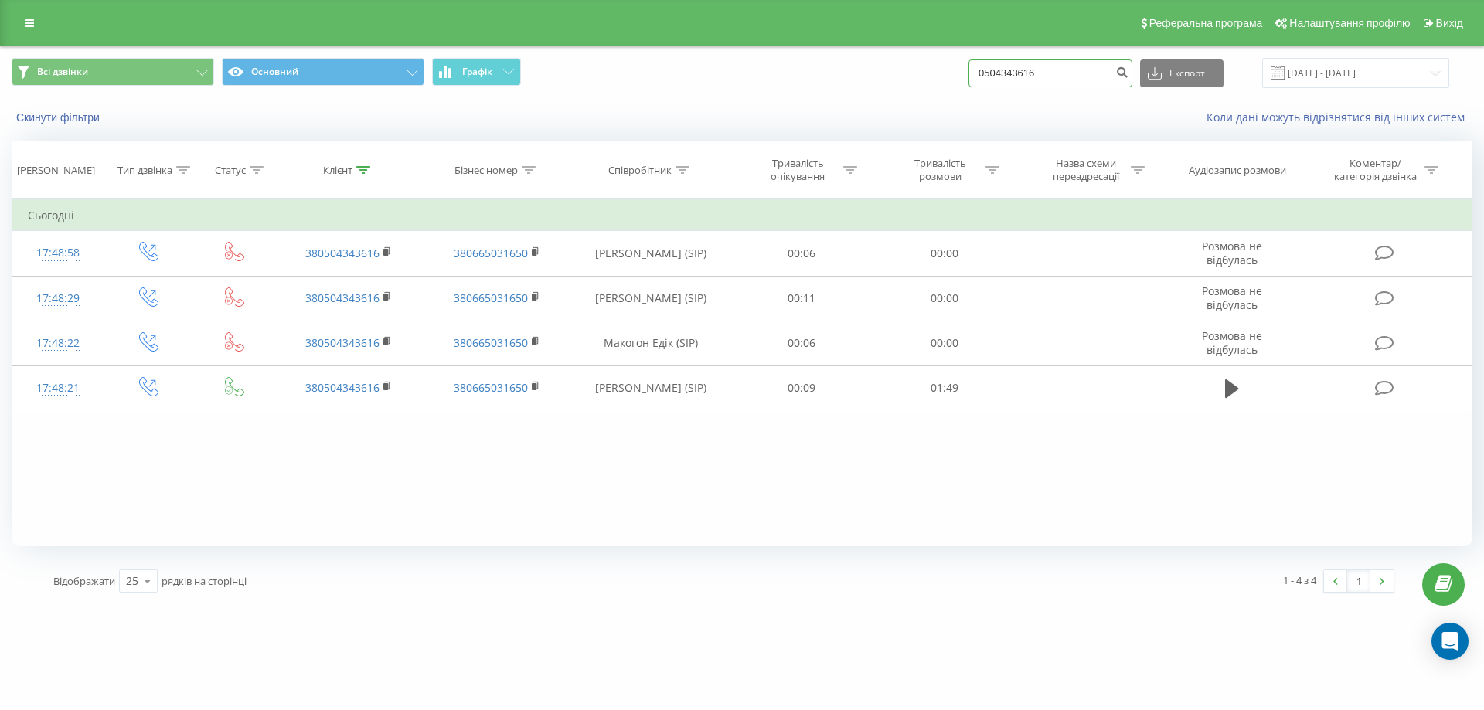
click at [1060, 73] on input "0504343616" at bounding box center [1050, 74] width 164 height 28
paste input "(050) 715-48-60"
type input "0507154860"
click at [1128, 70] on icon "submit" at bounding box center [1121, 70] width 13 height 9
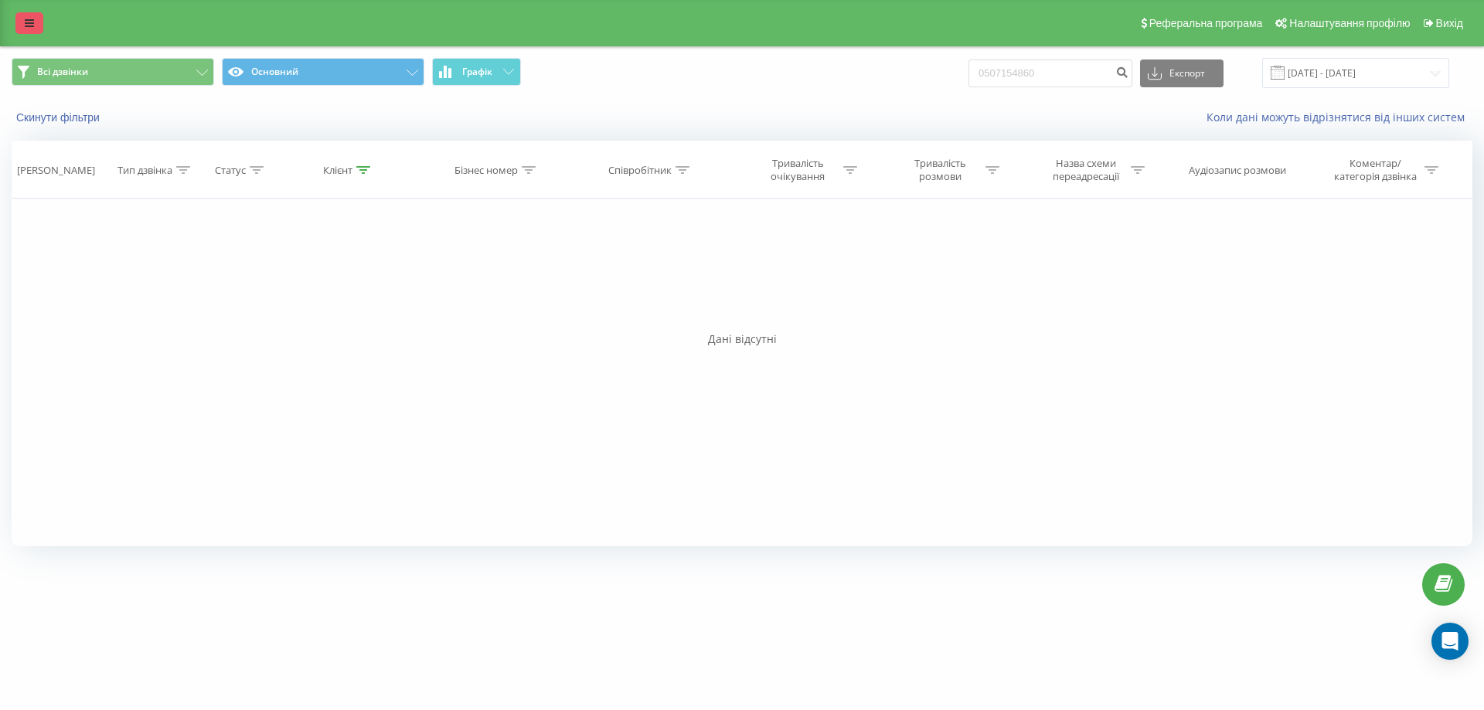
click at [33, 22] on icon at bounding box center [29, 23] width 9 height 11
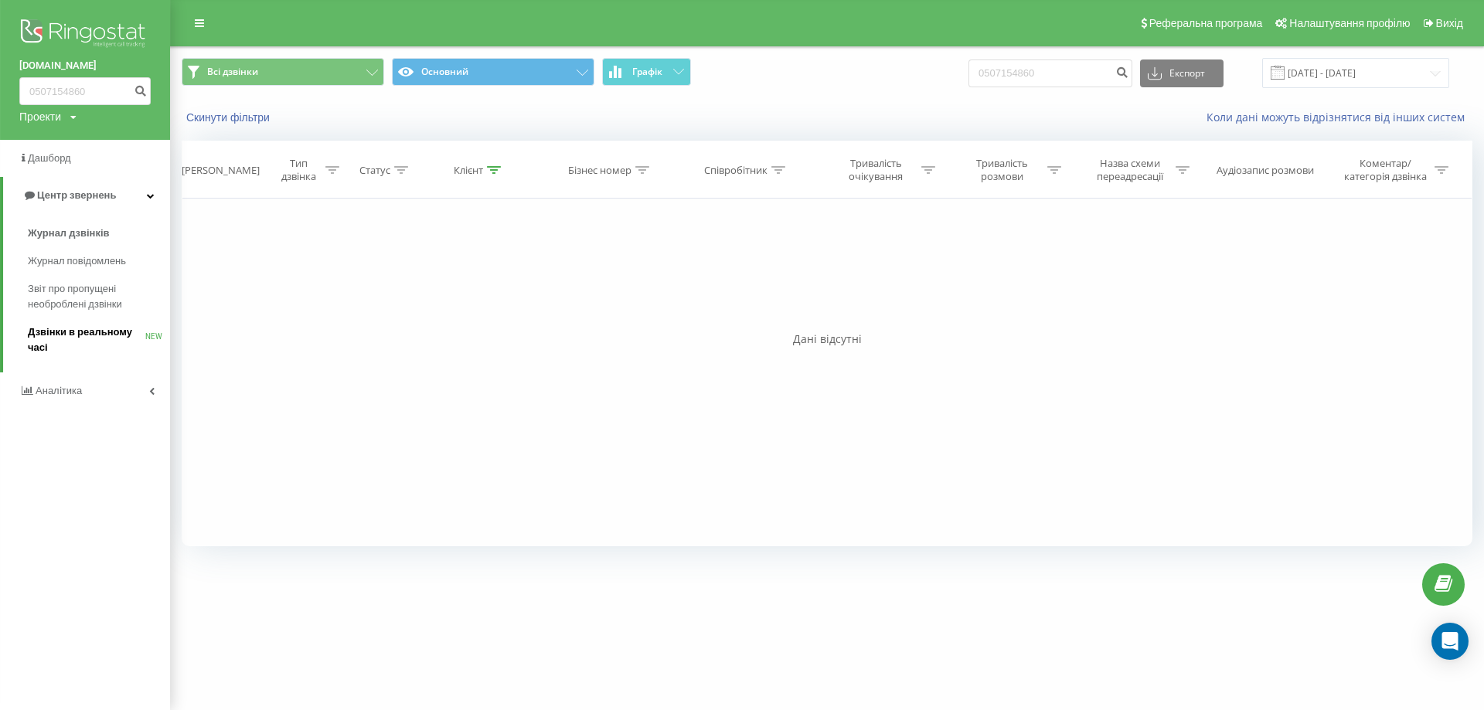
click at [99, 330] on span "Дзвінки в реальному часі" at bounding box center [86, 340] width 117 height 31
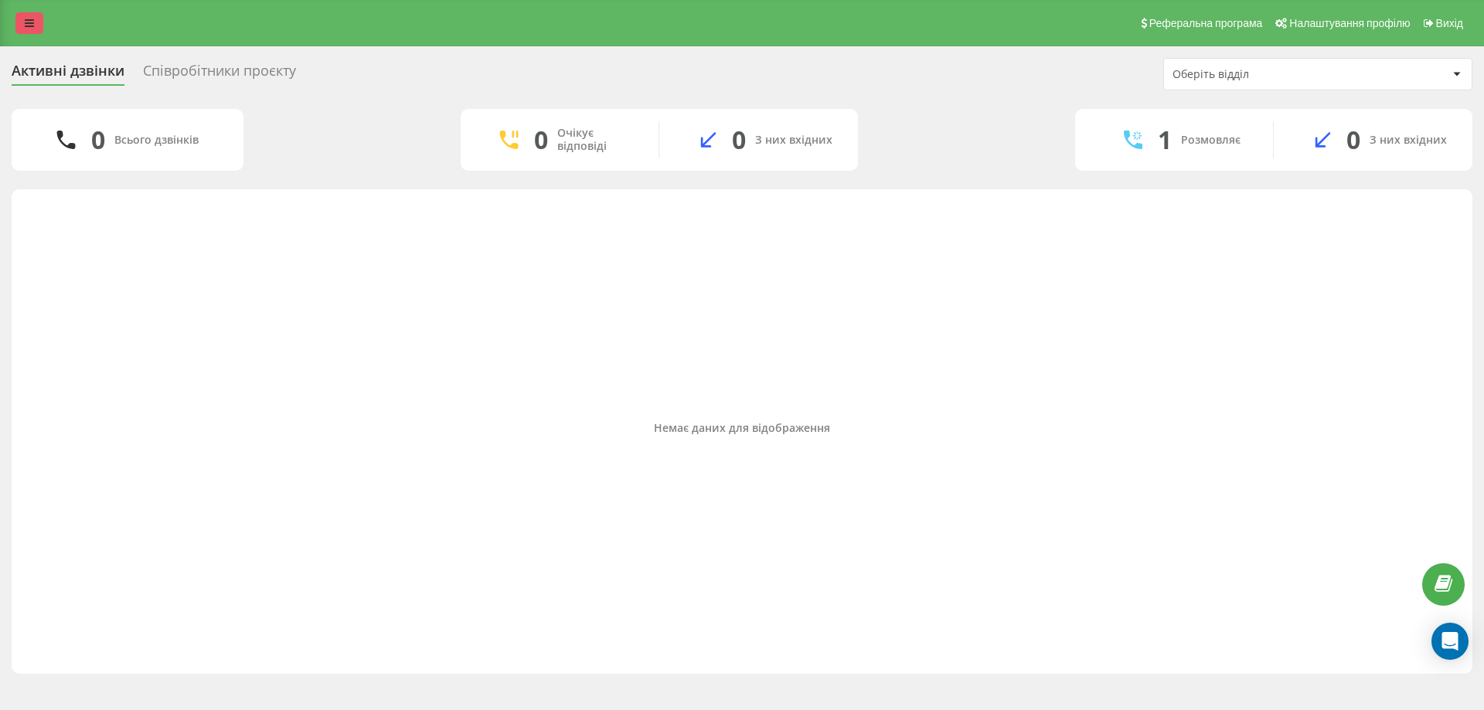
click at [24, 15] on link at bounding box center [29, 23] width 28 height 22
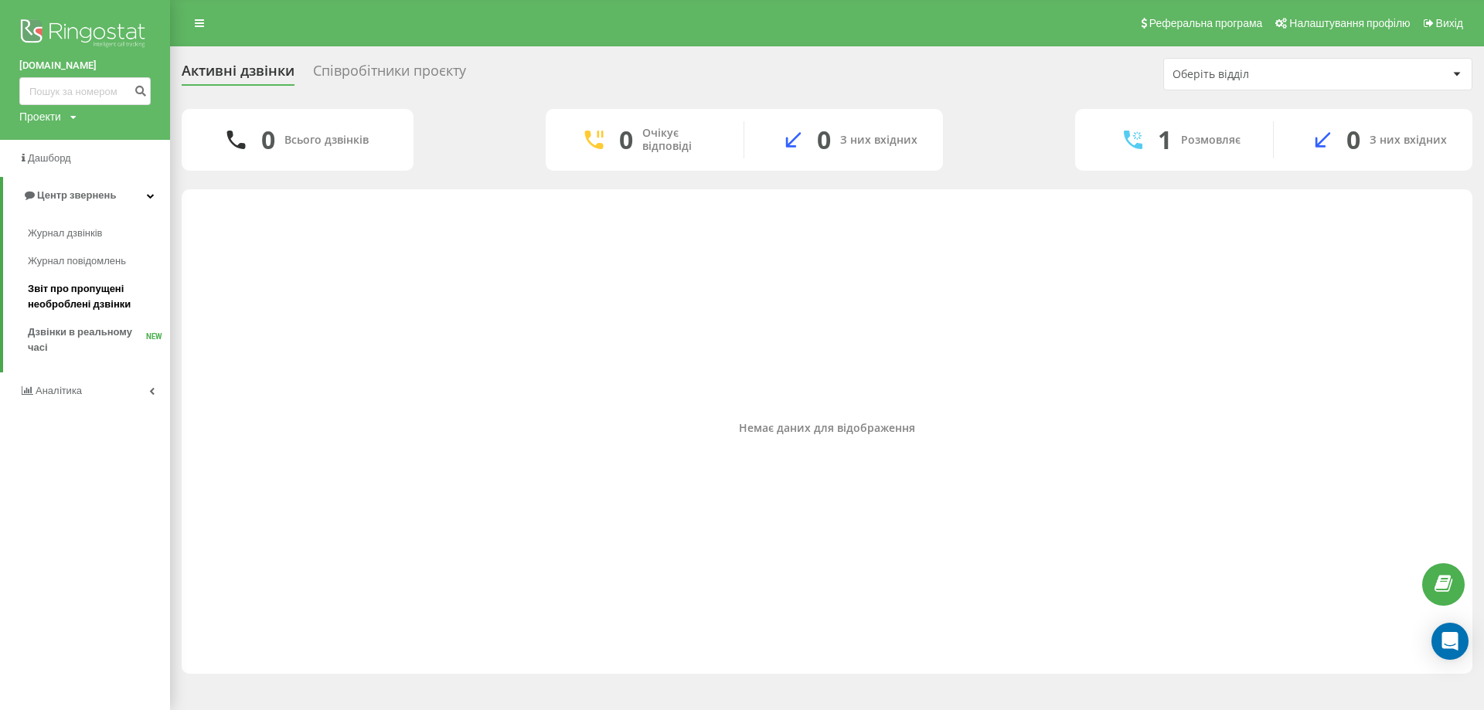
click at [80, 303] on span "Звіт про пропущені необроблені дзвінки" at bounding box center [95, 296] width 134 height 31
